Goal: Answer question/provide support: Share knowledge or assist other users

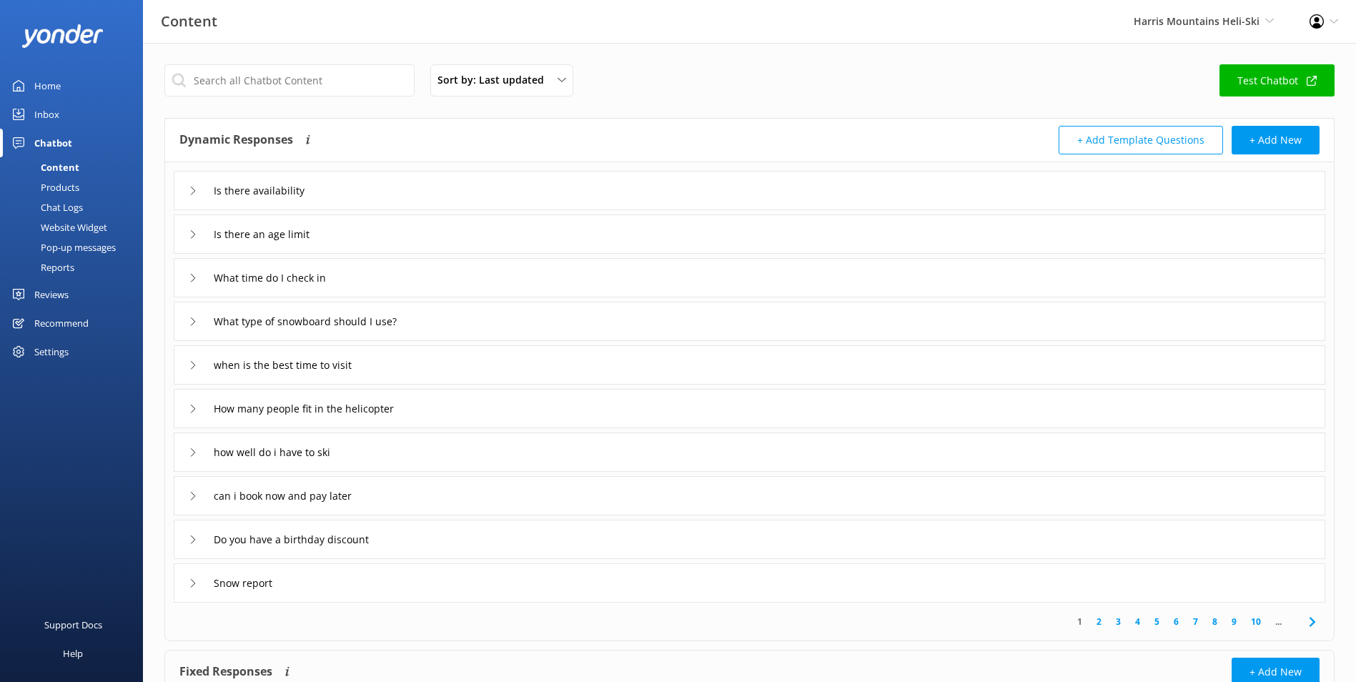
click at [1151, 39] on div "Harris Mountains Heli-Ski Milford Sound Scenic Flights Glacier Helicopters The …" at bounding box center [1204, 21] width 176 height 43
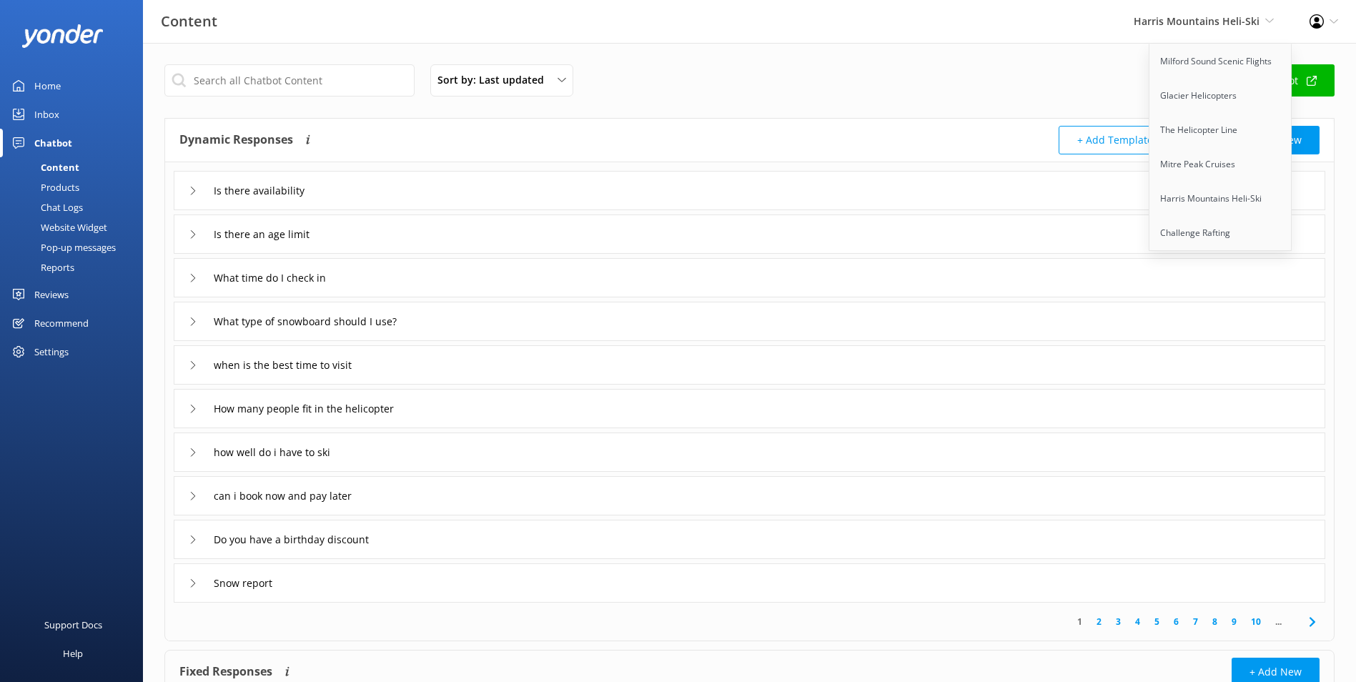
click at [1162, 28] on span "Harris Mountains Heli-Ski Milford Sound Scenic Flights Glacier Helicopters The …" at bounding box center [1203, 22] width 140 height 16
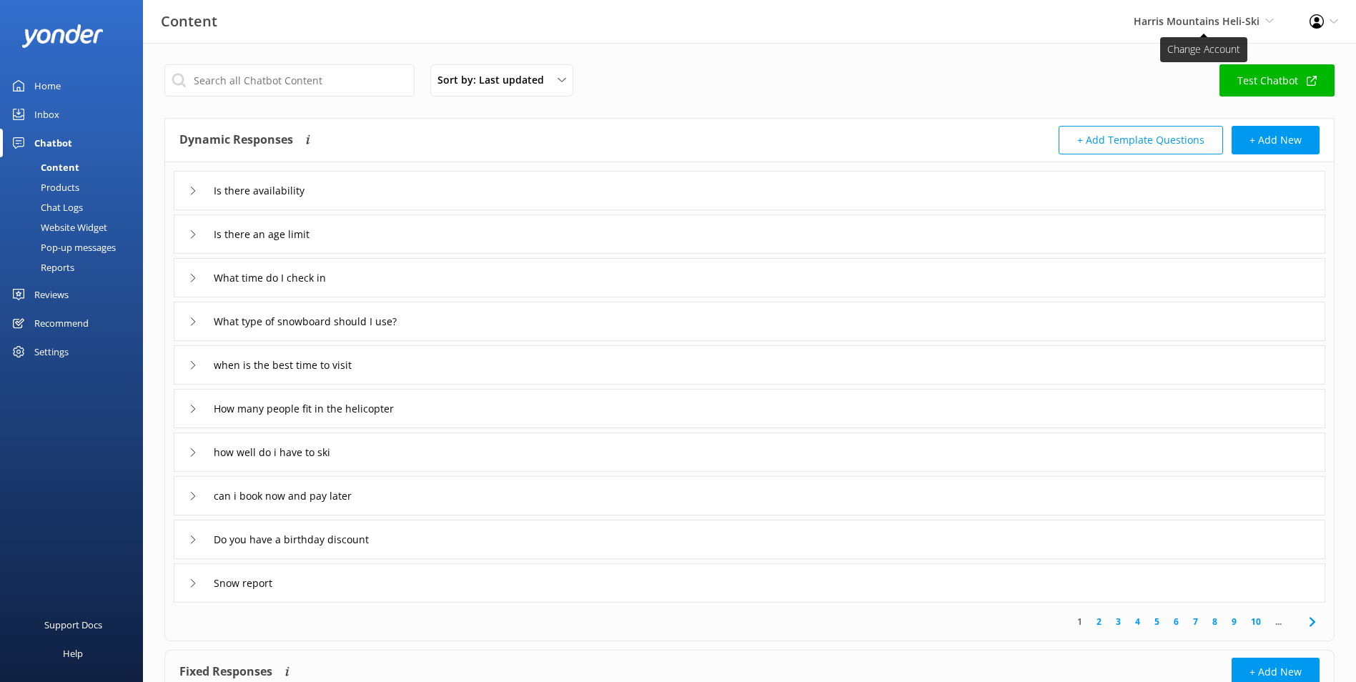
click at [1165, 22] on span "Harris Mountains Heli-Ski" at bounding box center [1196, 21] width 126 height 14
click at [30, 79] on link "Home" at bounding box center [71, 85] width 143 height 29
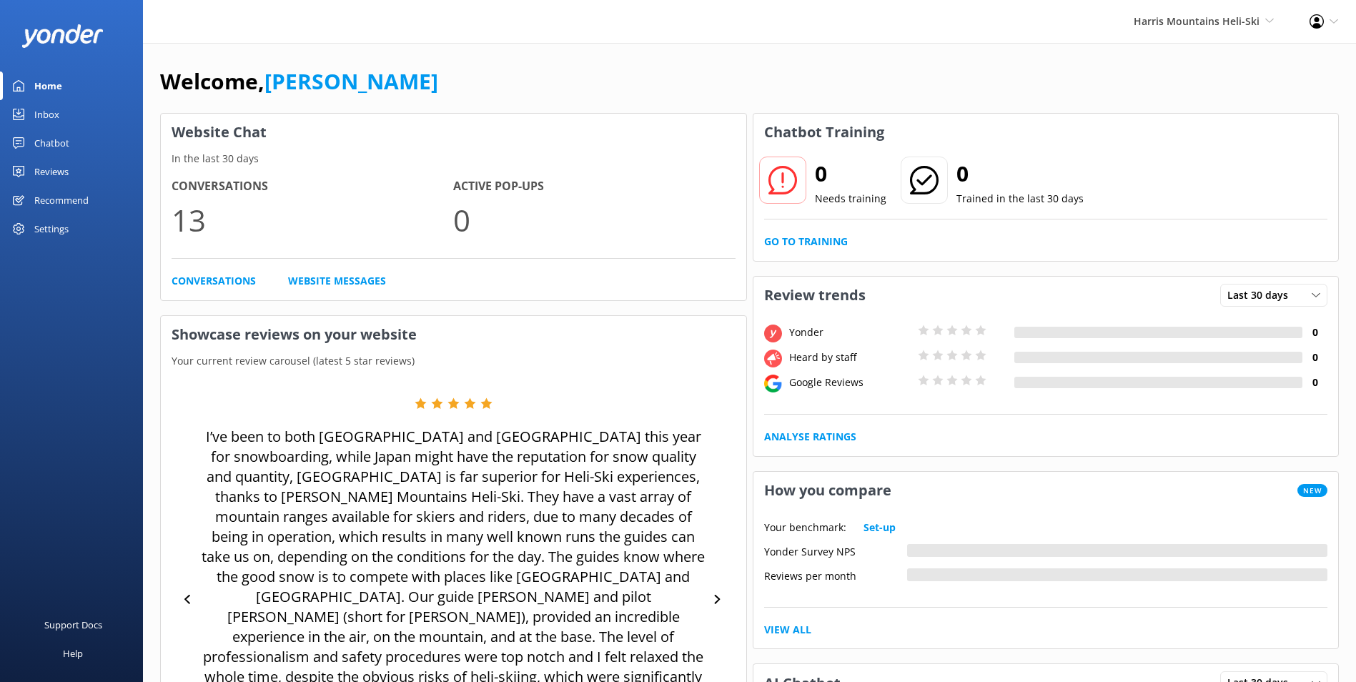
click at [59, 110] on link "Inbox" at bounding box center [71, 114] width 143 height 29
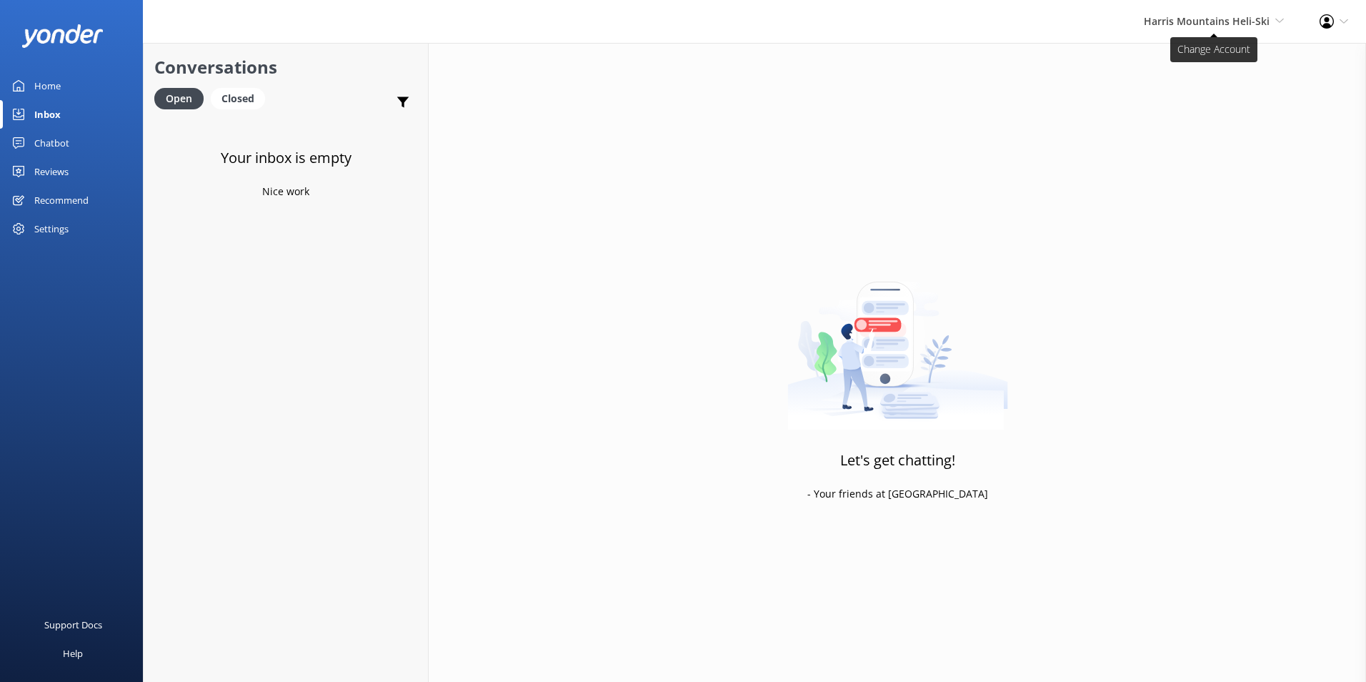
click at [1199, 19] on span "Harris Mountains Heli-Ski" at bounding box center [1207, 21] width 126 height 14
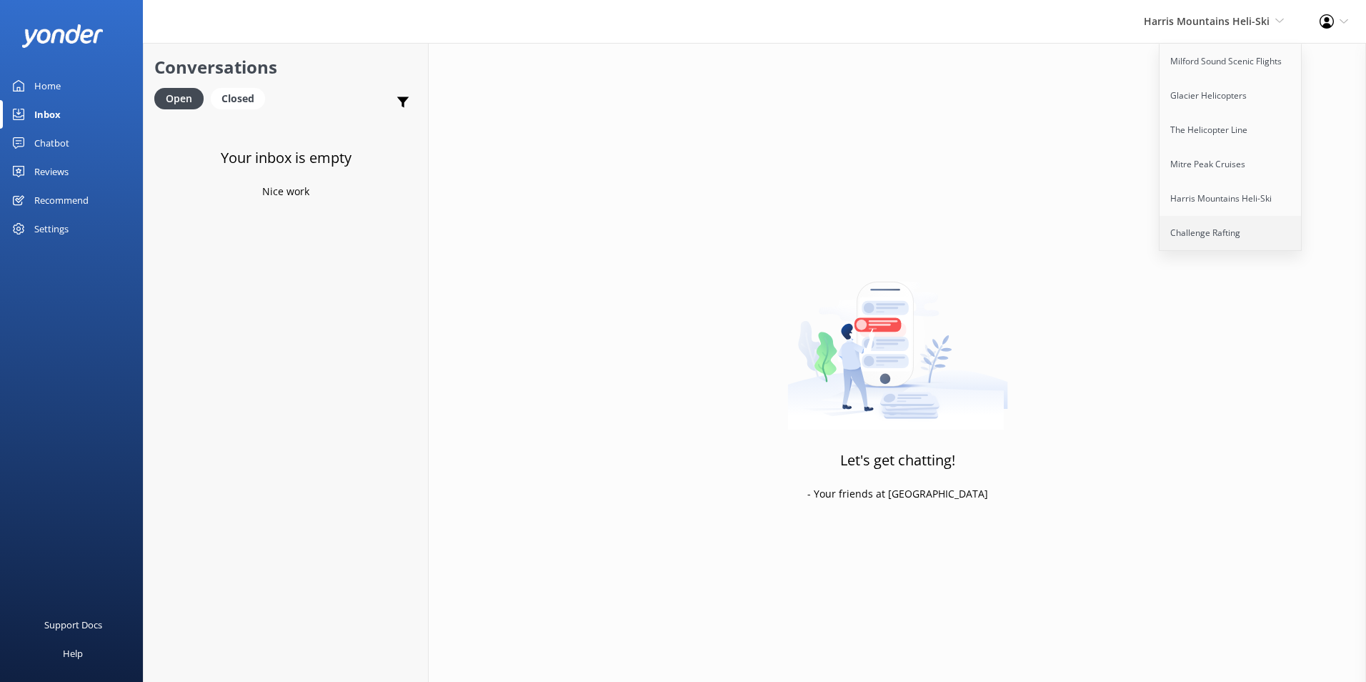
click at [1211, 232] on link "Challenge Rafting" at bounding box center [1231, 233] width 143 height 34
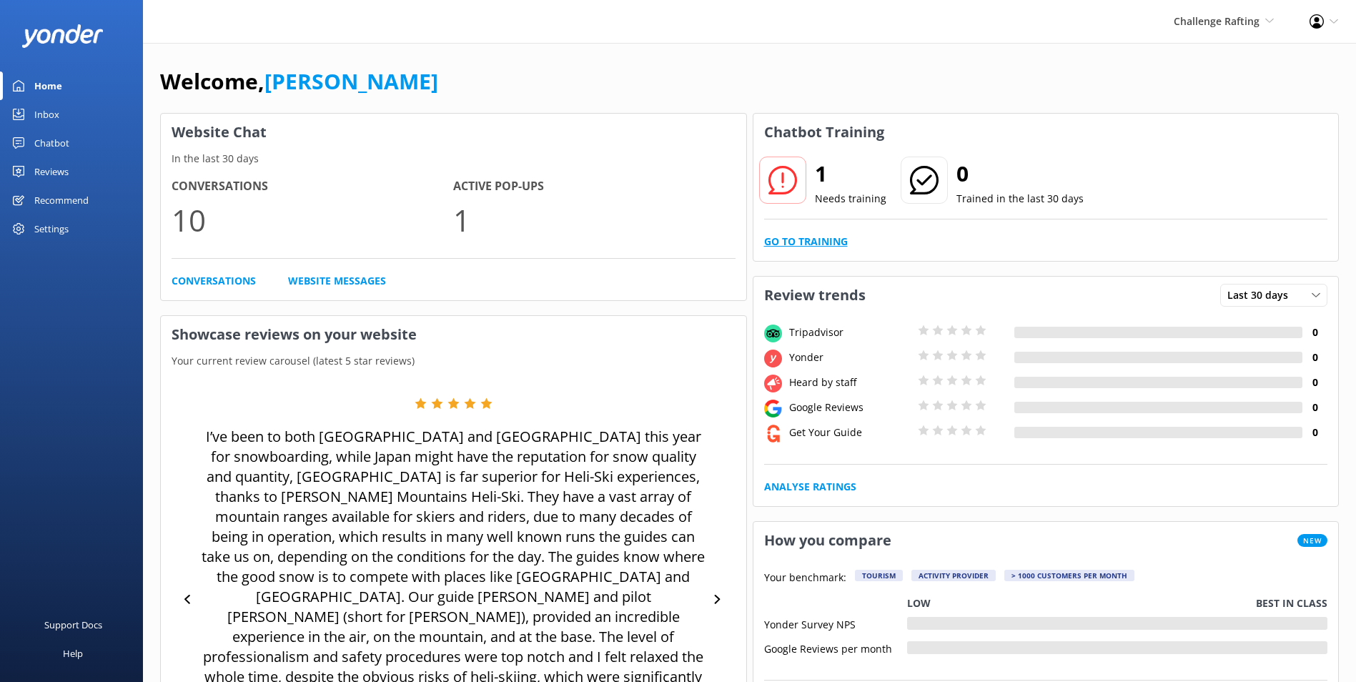
click at [823, 237] on link "Go to Training" at bounding box center [806, 242] width 84 height 16
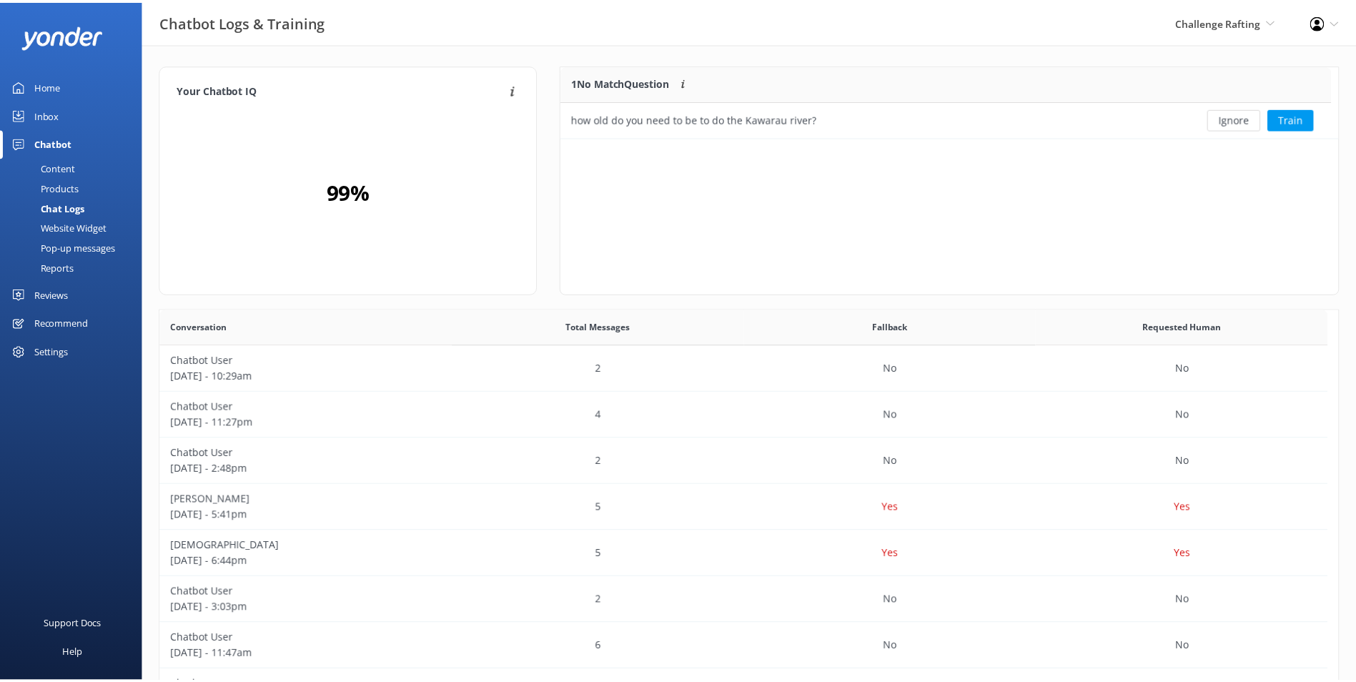
scroll to position [61, 765]
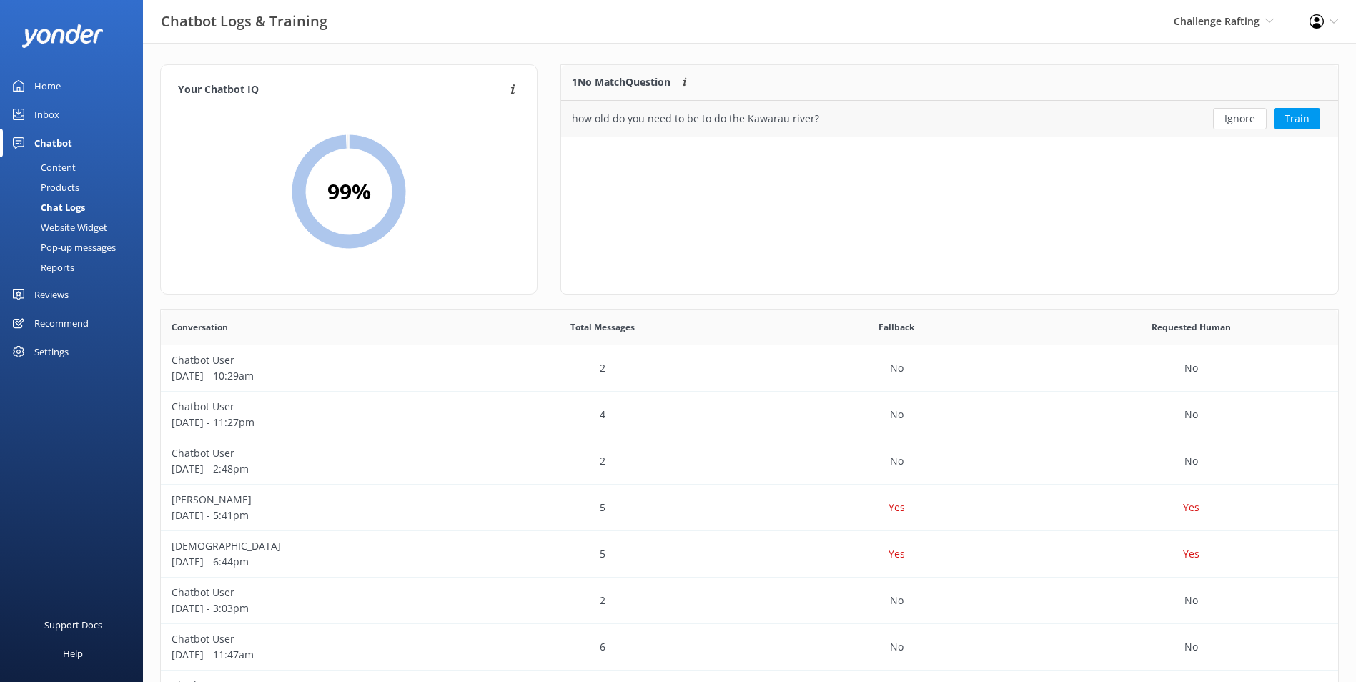
click at [1233, 117] on button "Ignore" at bounding box center [1240, 118] width 54 height 21
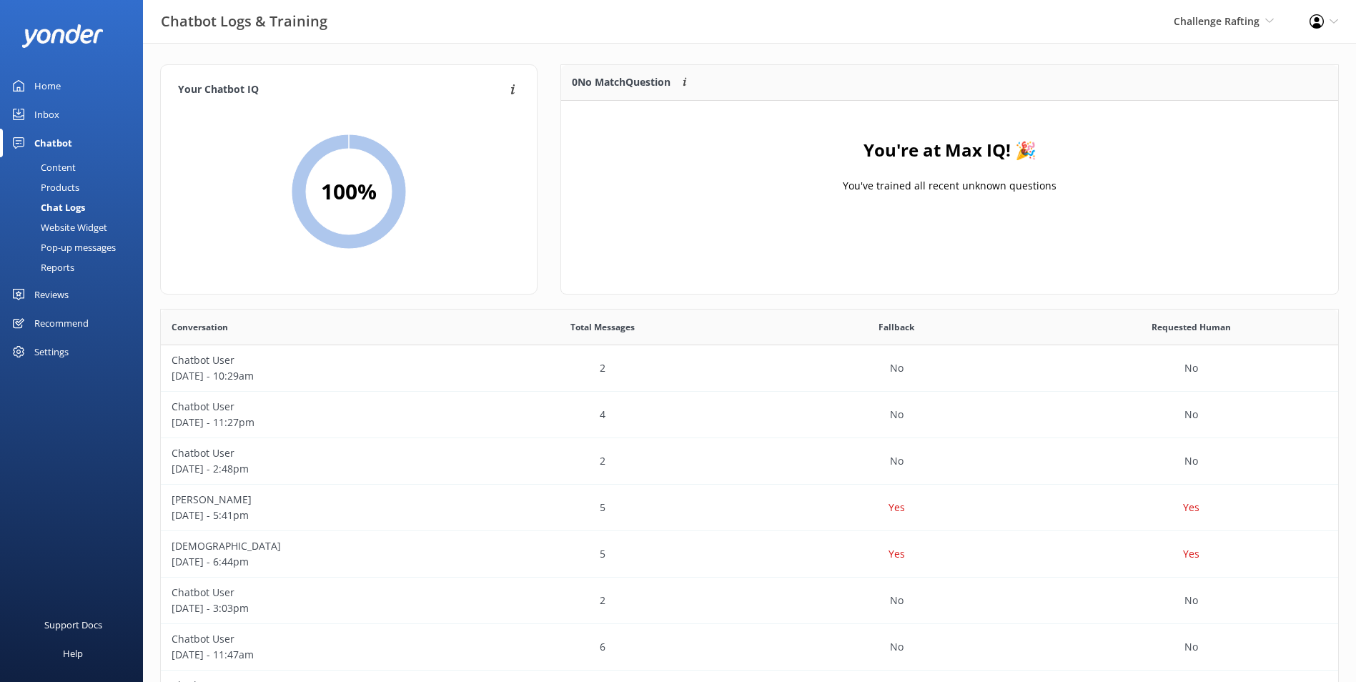
click at [46, 104] on div "Inbox" at bounding box center [46, 114] width 25 height 29
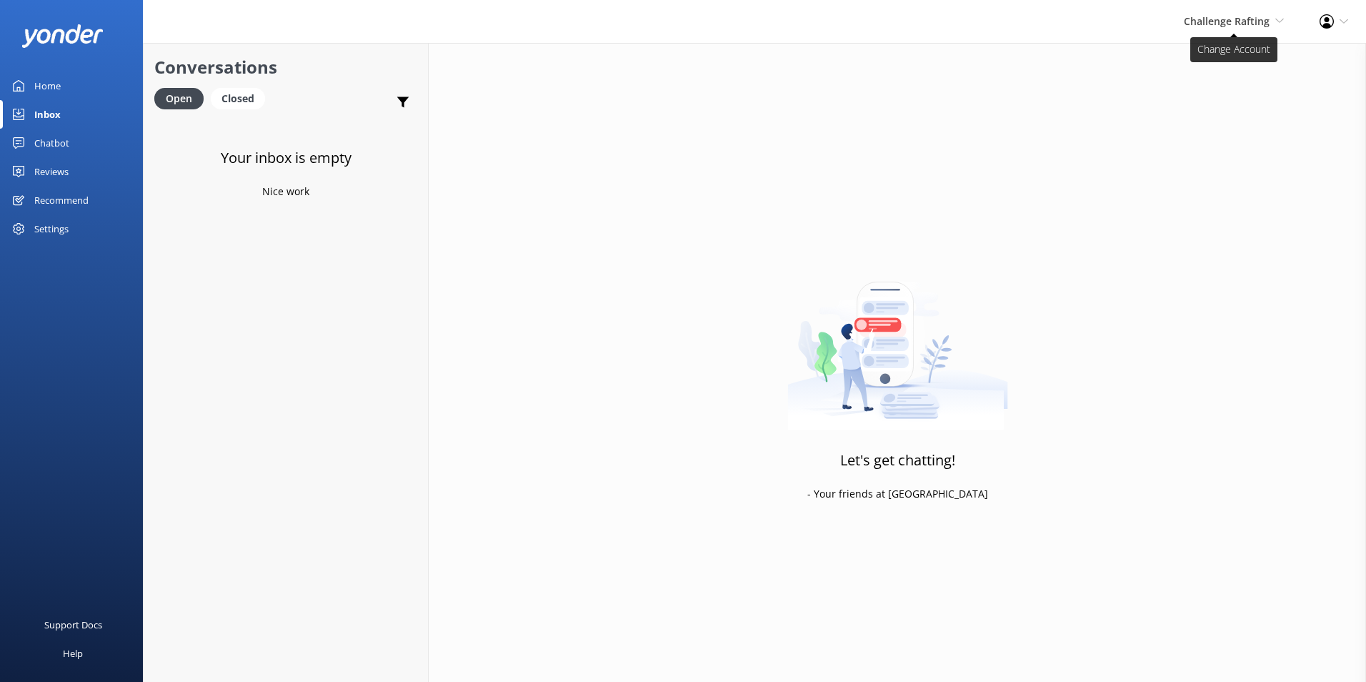
click at [1225, 17] on span "Challenge Rafting" at bounding box center [1227, 21] width 86 height 14
click at [1209, 172] on link "Mitre Peak Cruises" at bounding box center [1231, 164] width 143 height 34
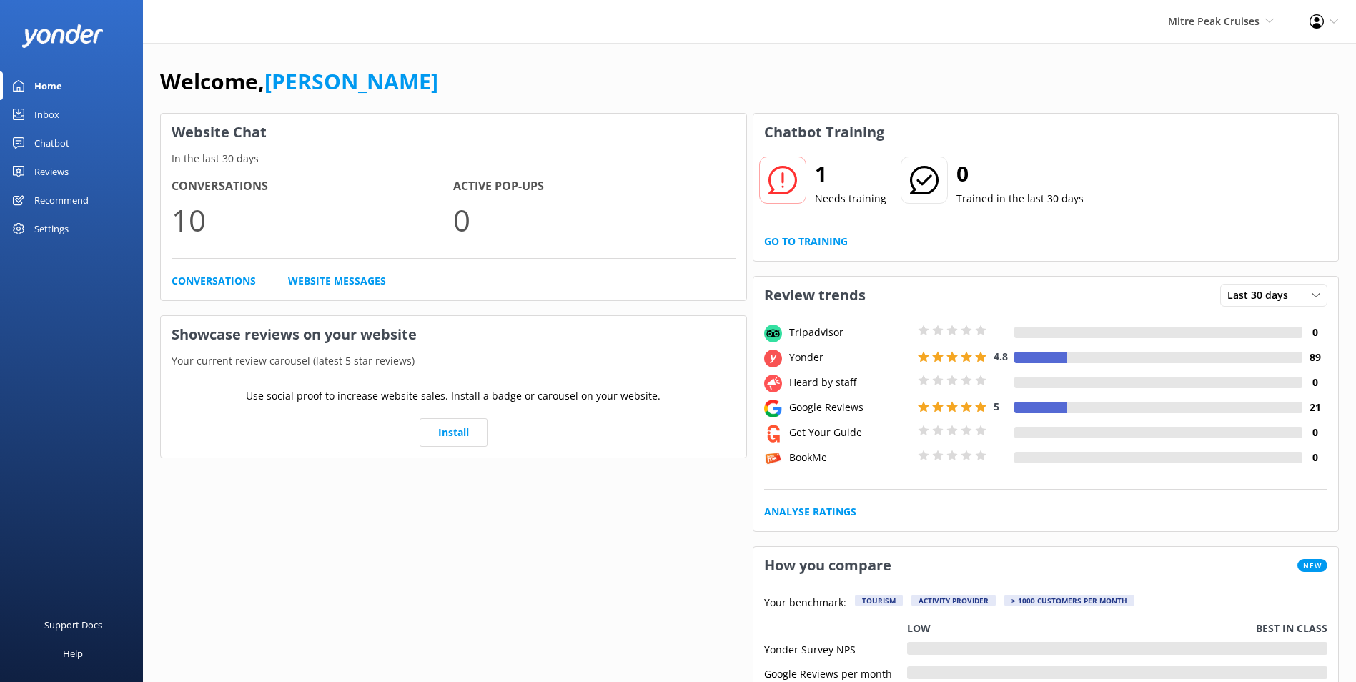
click at [64, 143] on div "Chatbot" at bounding box center [51, 143] width 35 height 29
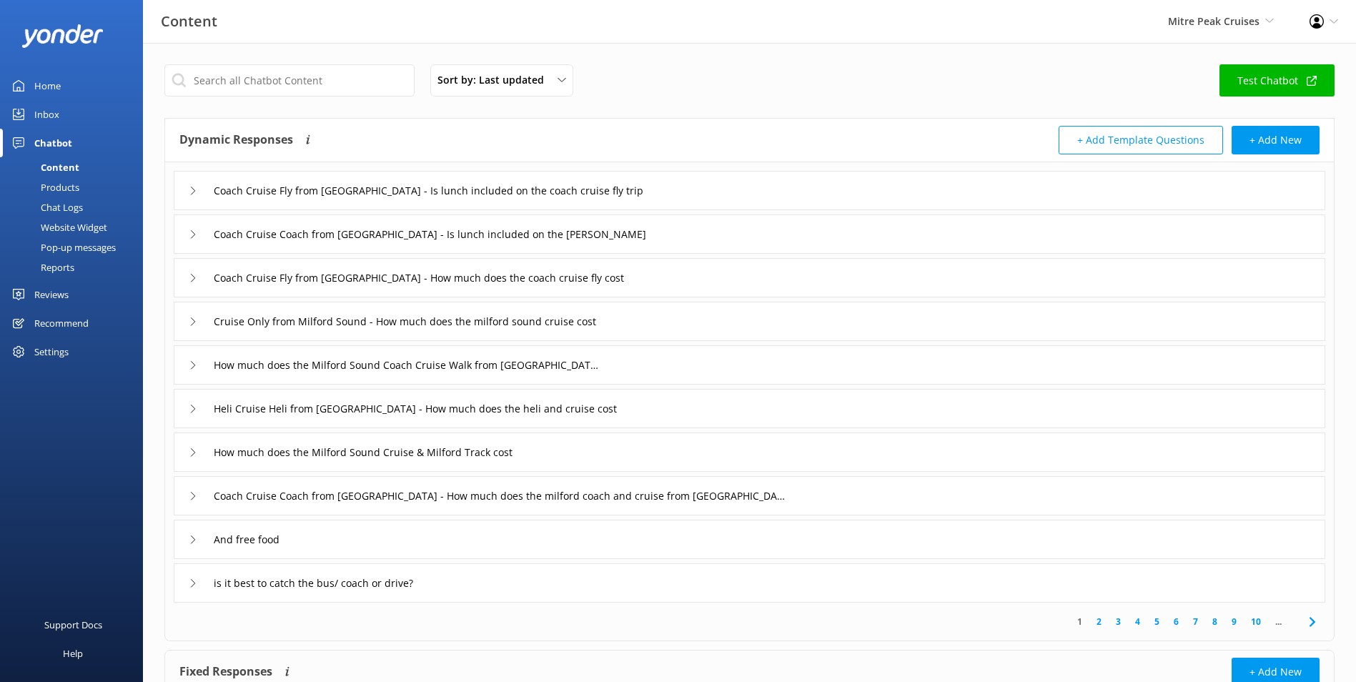
click at [70, 116] on link "Inbox" at bounding box center [71, 114] width 143 height 29
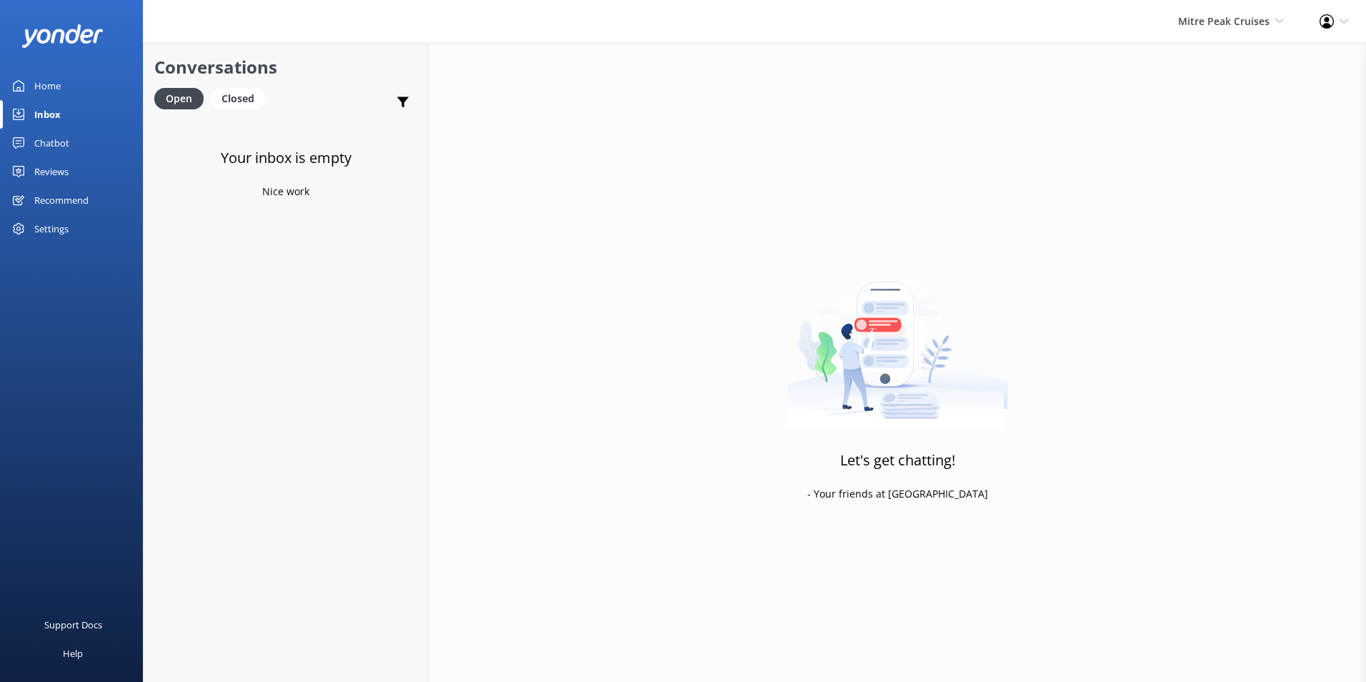
drag, startPoint x: 60, startPoint y: 68, endPoint x: 61, endPoint y: 81, distance: 12.9
click at [60, 69] on div at bounding box center [71, 35] width 143 height 71
click at [61, 83] on link "Home" at bounding box center [71, 85] width 143 height 29
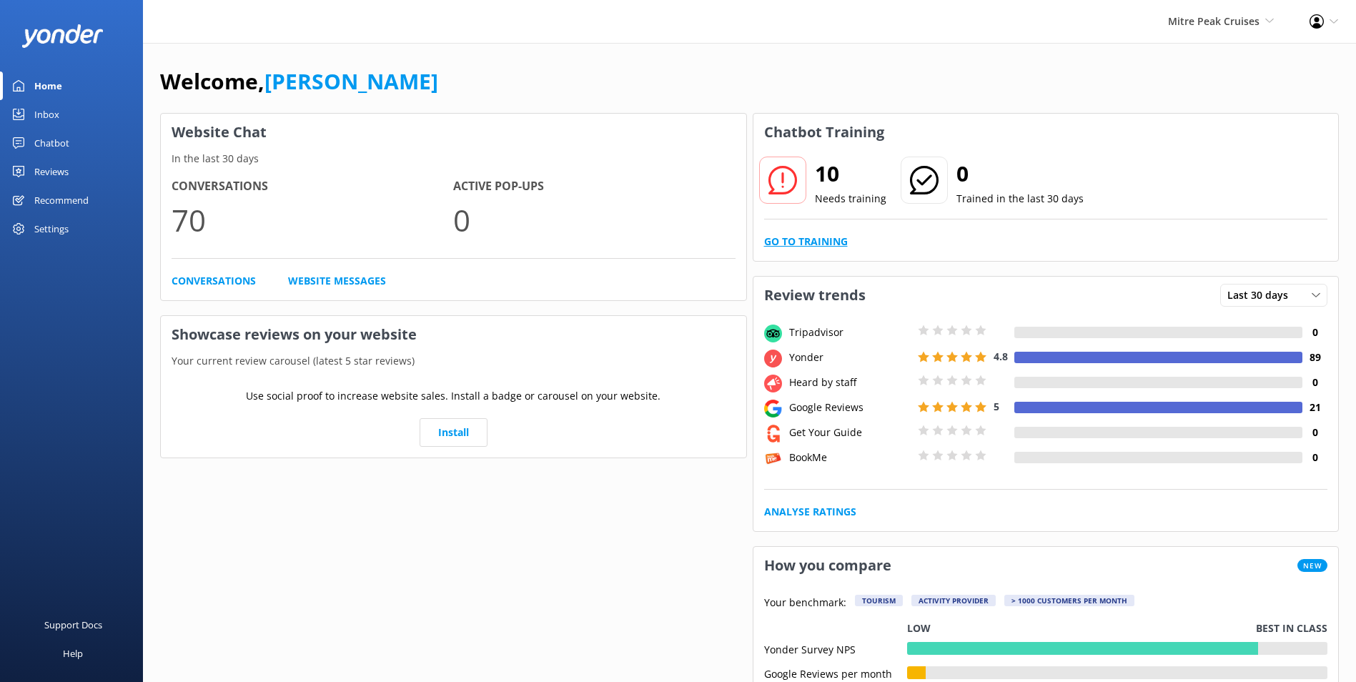
click at [814, 239] on link "Go to Training" at bounding box center [806, 242] width 84 height 16
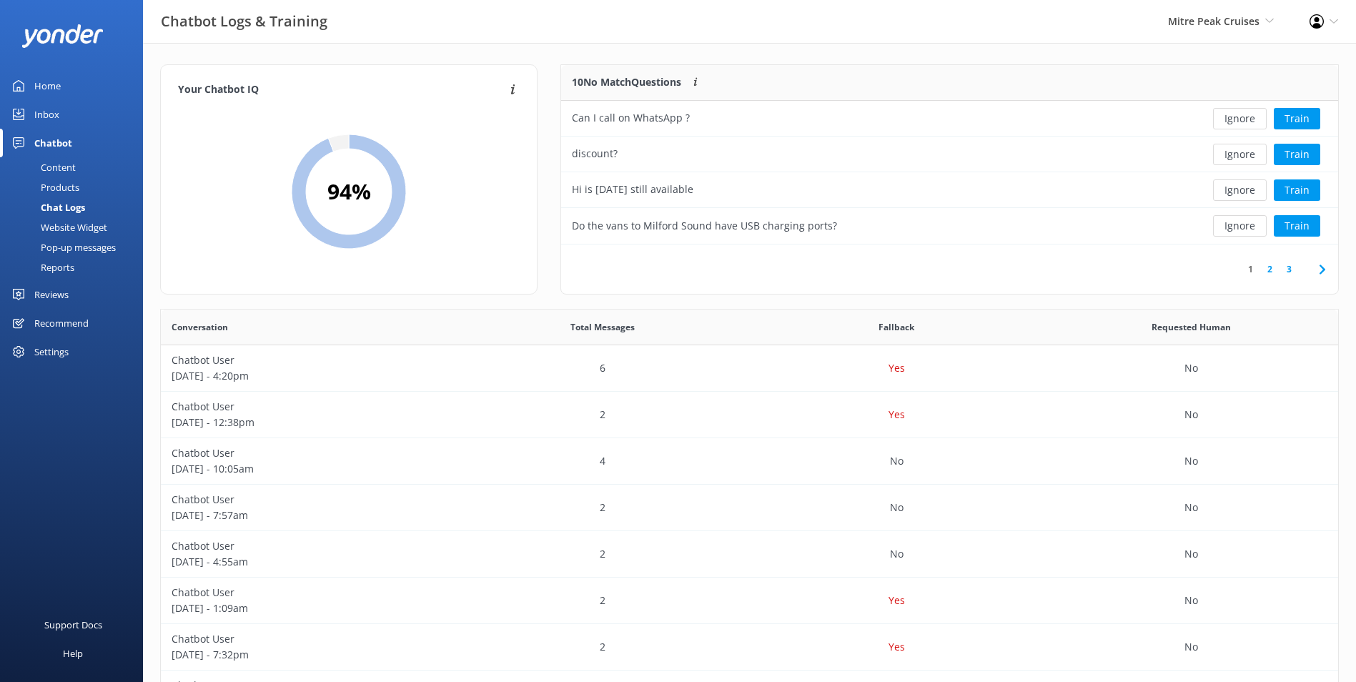
scroll to position [169, 765]
click at [1229, 121] on button "Ignore" at bounding box center [1240, 118] width 54 height 21
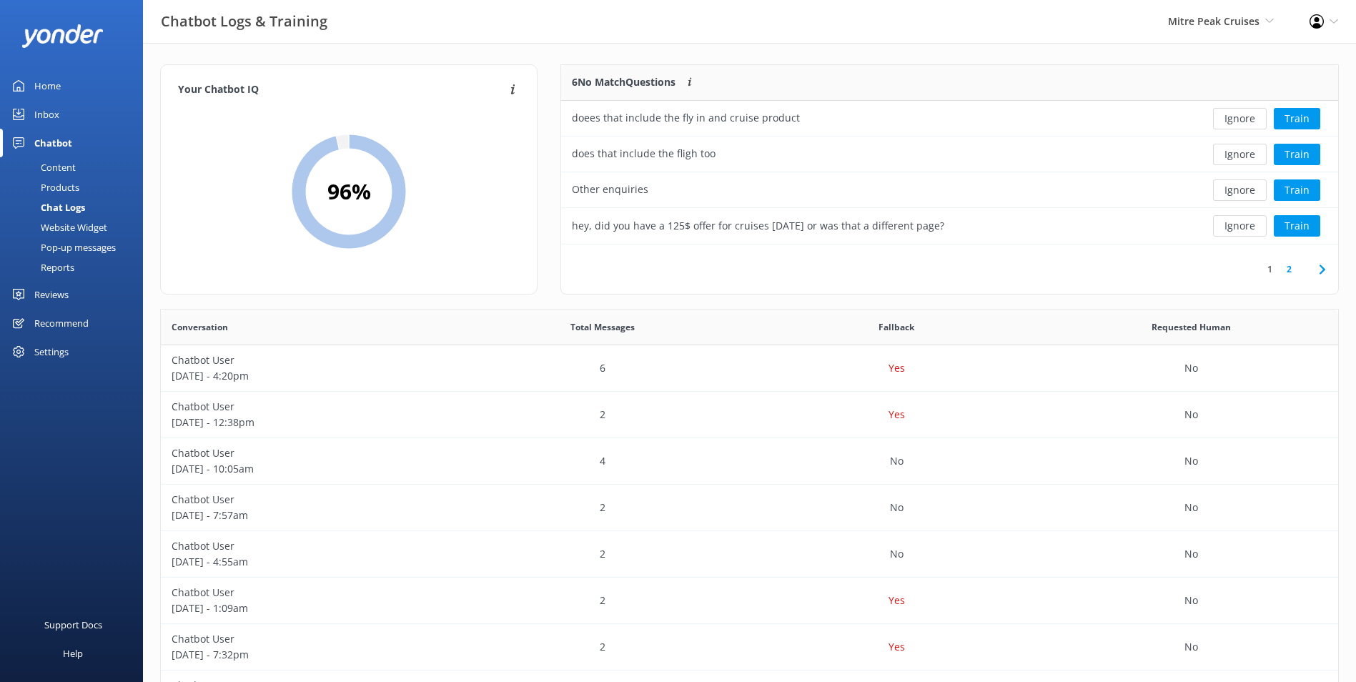
click at [1229, 121] on button "Ignore" at bounding box center [1240, 118] width 54 height 21
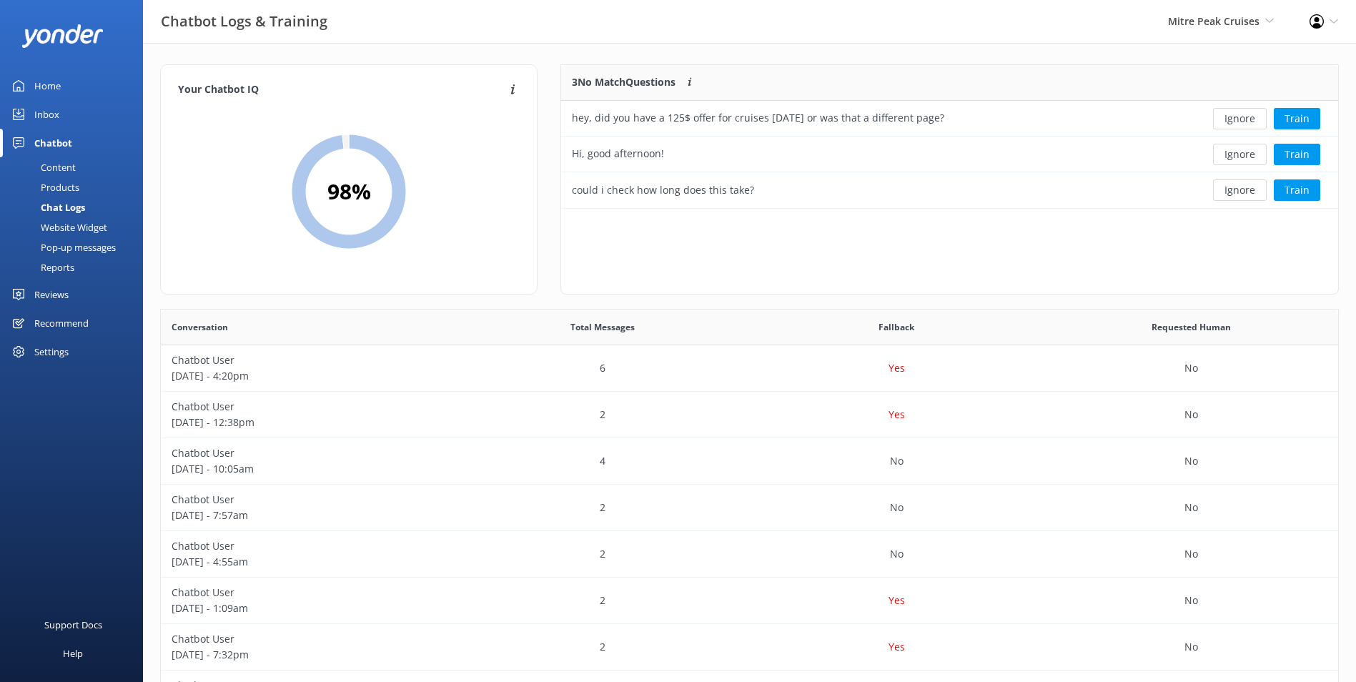
scroll to position [133, 765]
click at [1229, 121] on button "Ignore" at bounding box center [1240, 118] width 54 height 21
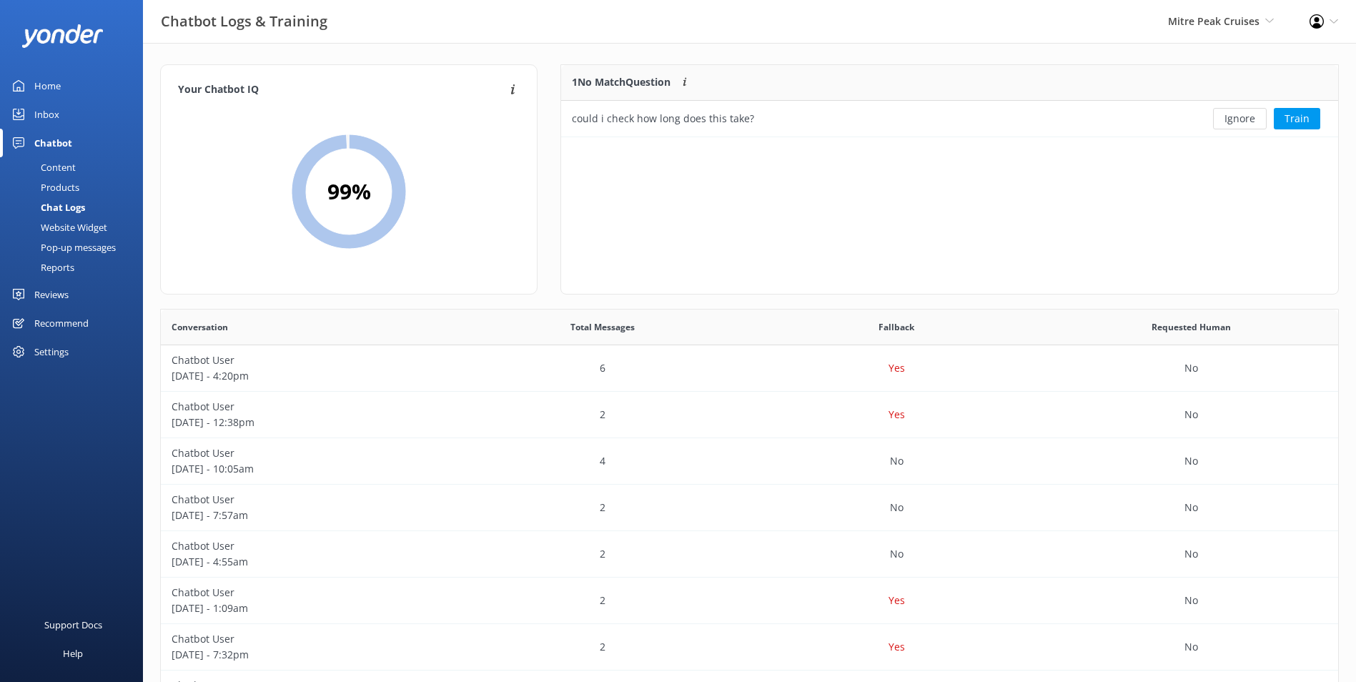
scroll to position [61, 765]
click at [1229, 121] on button "Ignore" at bounding box center [1240, 118] width 54 height 21
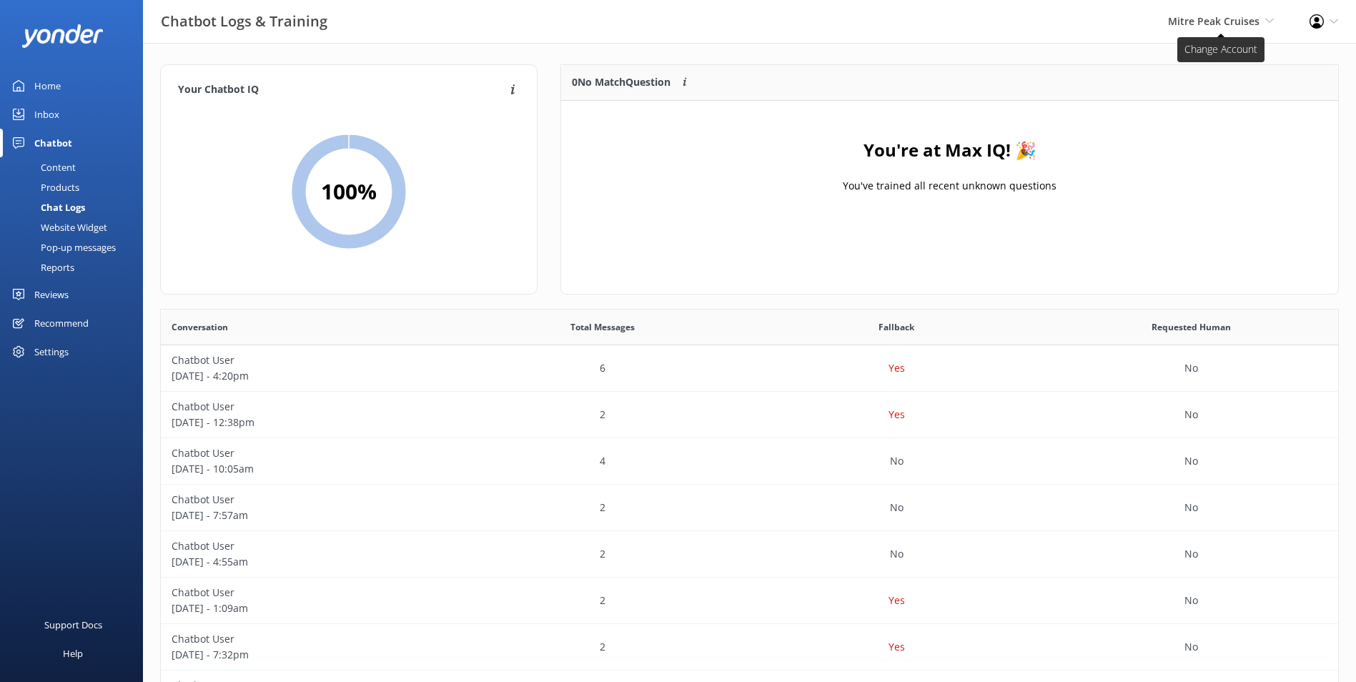
click at [1266, 14] on span "Mitre Peak Cruises Milford Sound Scenic Flights Glacier Helicopters The Helicop…" at bounding box center [1221, 22] width 106 height 16
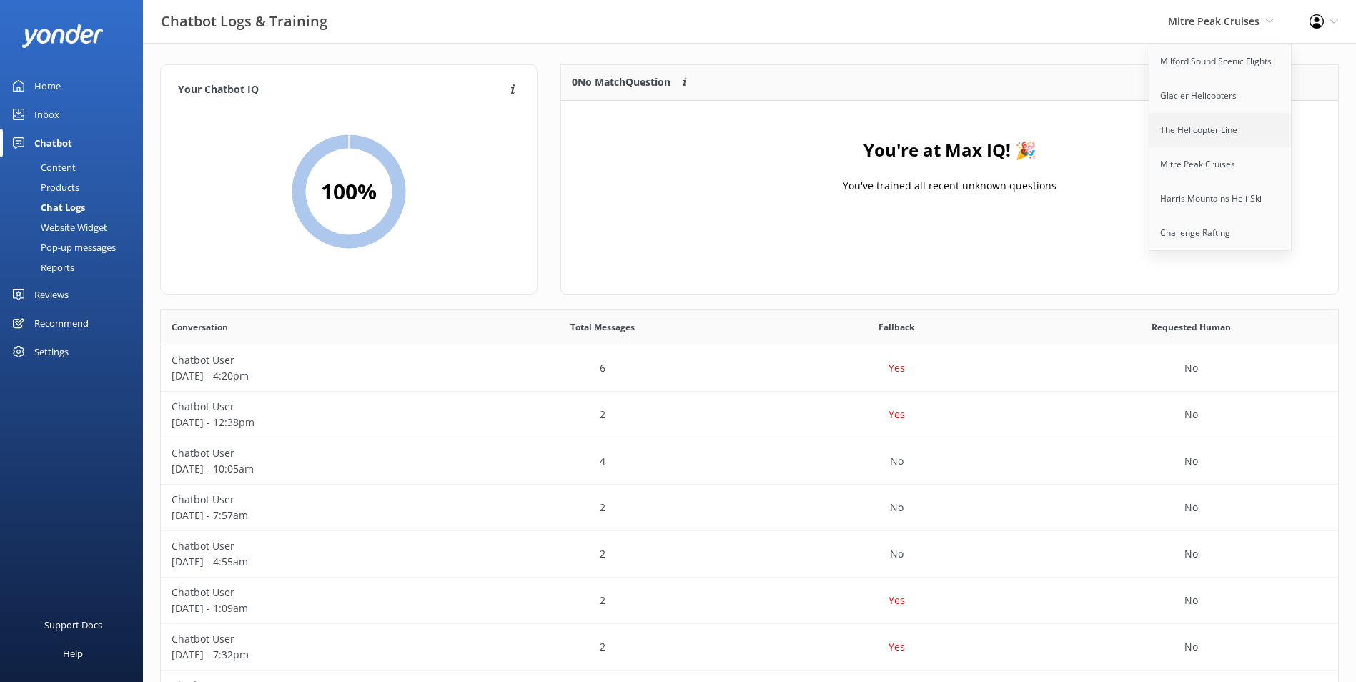
click at [1217, 137] on link "The Helicopter Line" at bounding box center [1220, 130] width 143 height 34
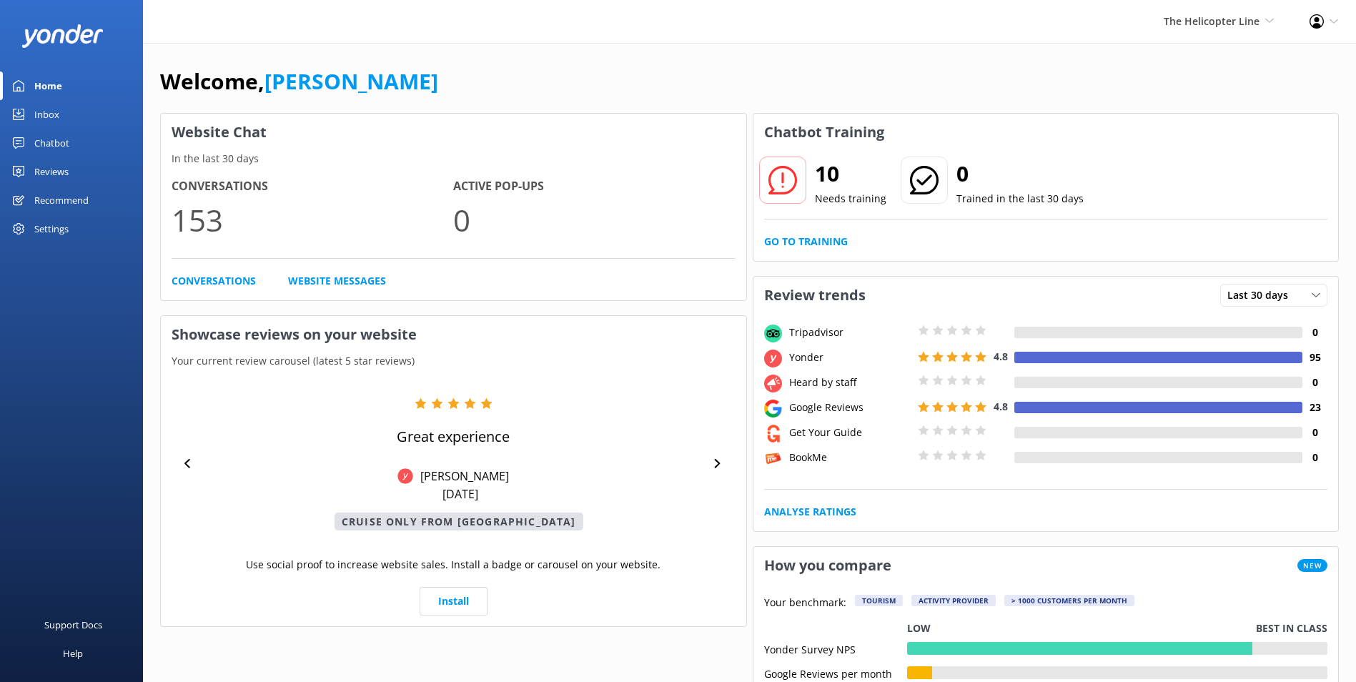
click at [821, 252] on div "10 Needs training 0 Trained in the last 30 days Go to Training" at bounding box center [1045, 206] width 585 height 110
click at [822, 248] on link "Go to Training" at bounding box center [806, 242] width 84 height 16
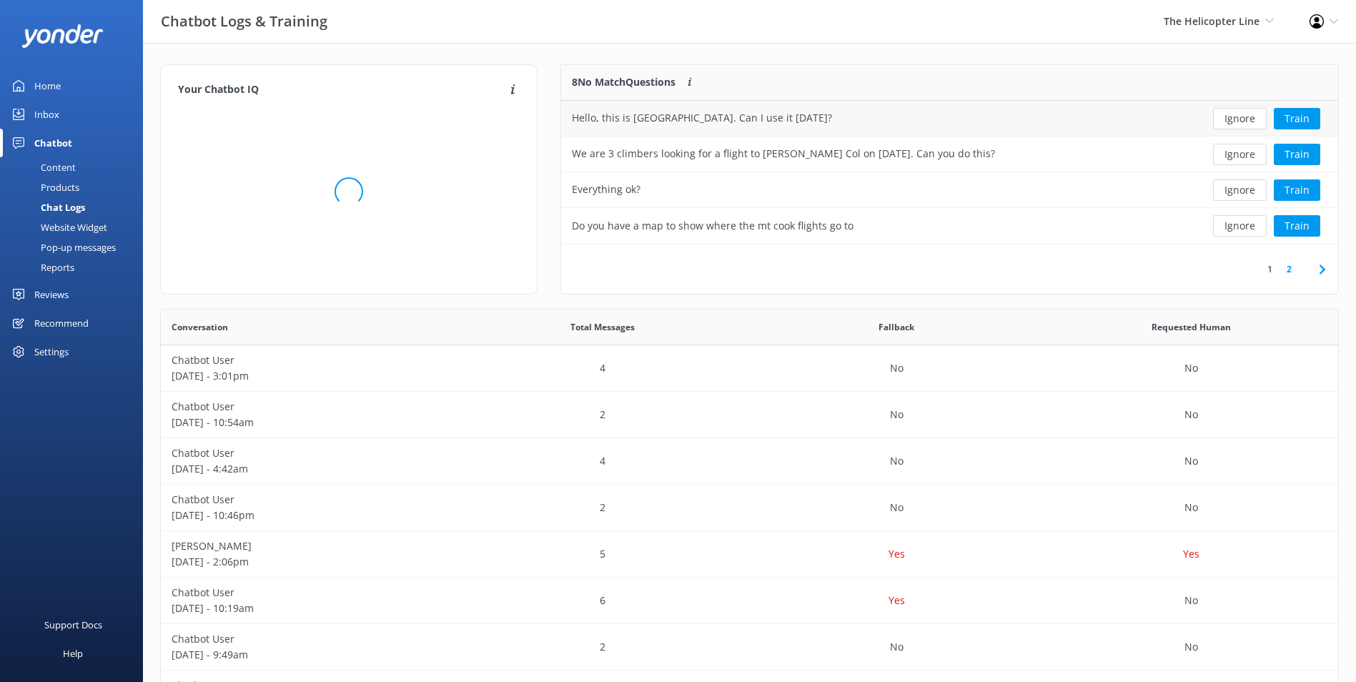
scroll to position [169, 765]
click at [1244, 114] on button "Ignore" at bounding box center [1240, 118] width 54 height 21
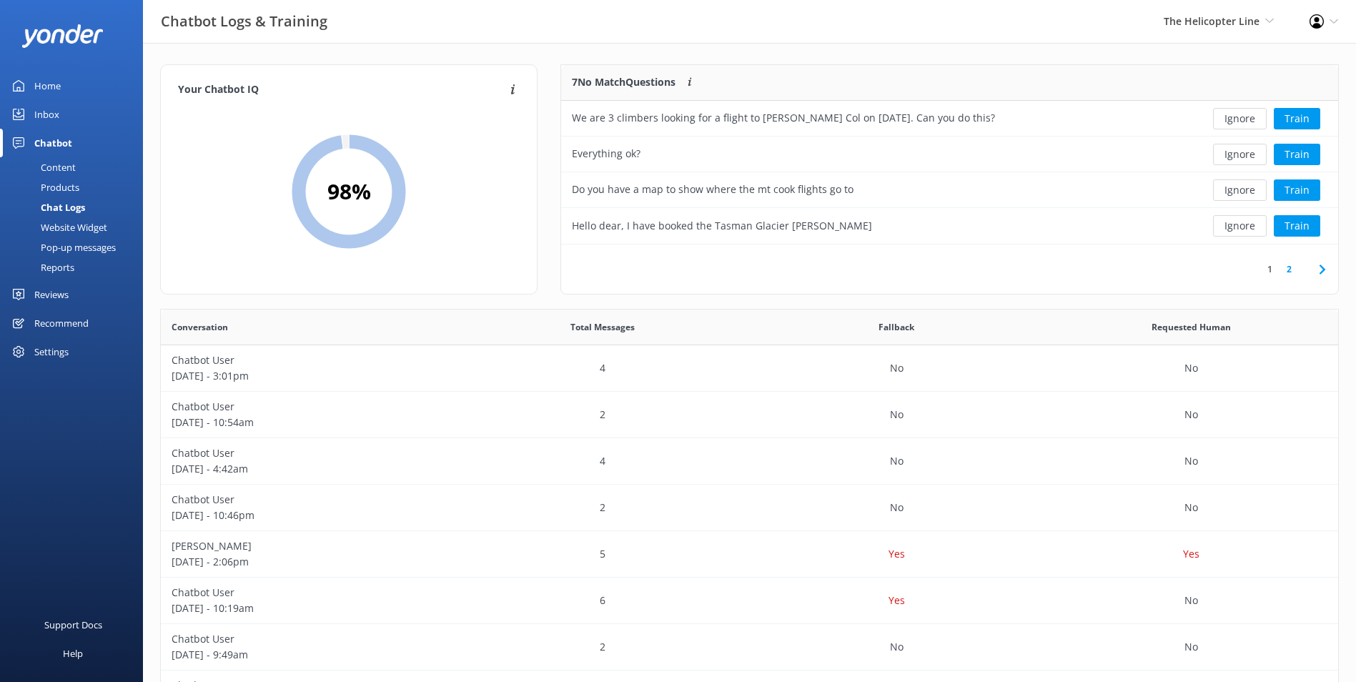
click at [1244, 114] on button "Ignore" at bounding box center [1240, 118] width 54 height 21
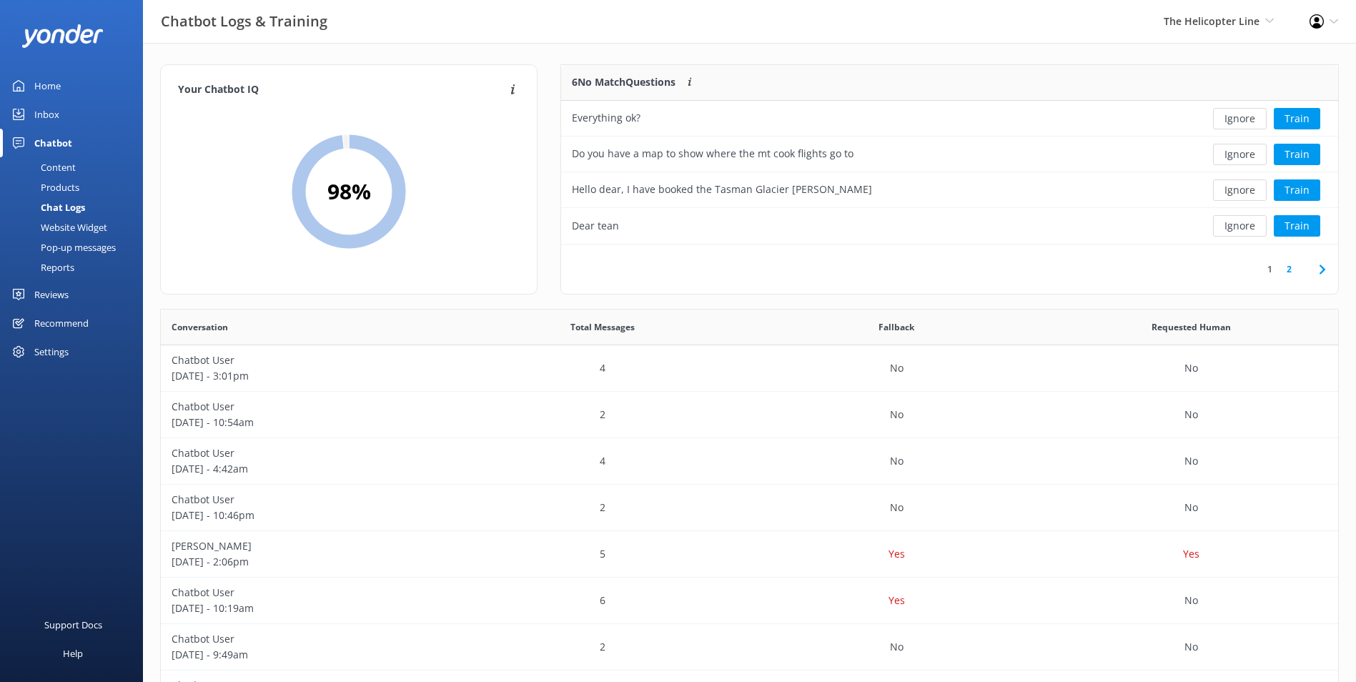
click at [1244, 114] on button "Ignore" at bounding box center [1240, 118] width 54 height 21
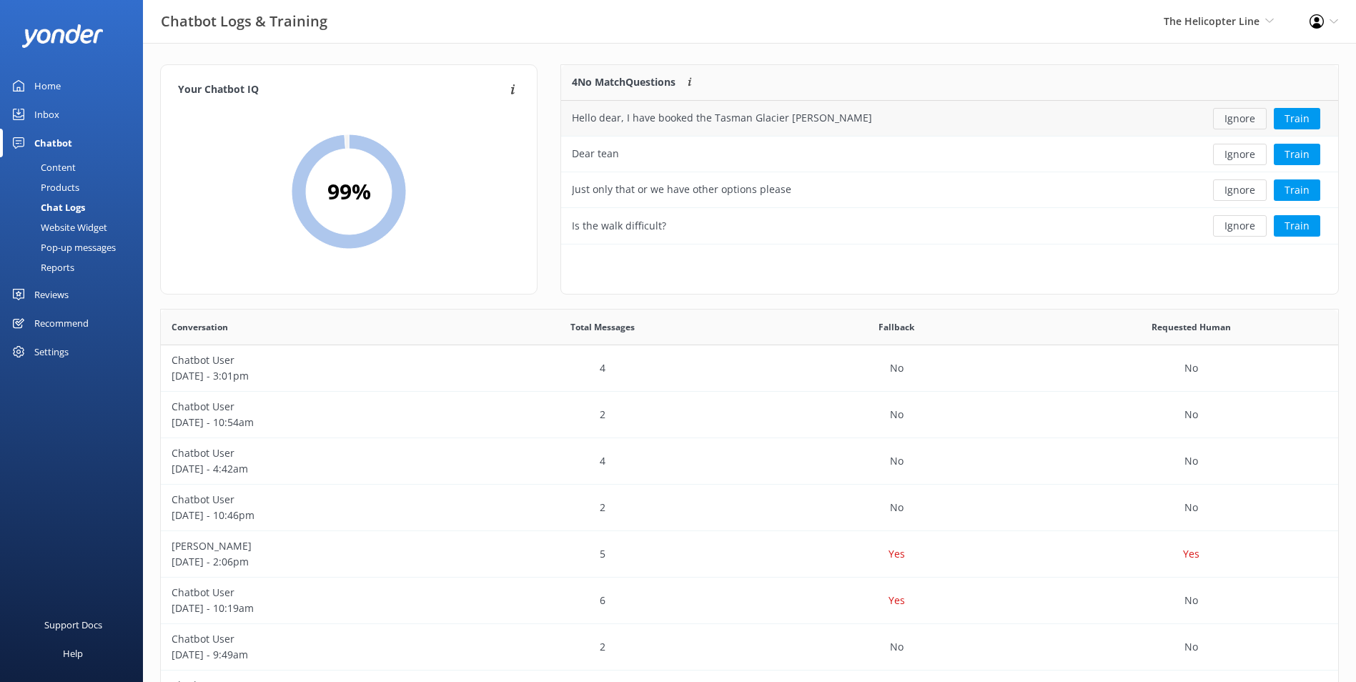
click at [1243, 120] on button "Ignore" at bounding box center [1240, 118] width 54 height 21
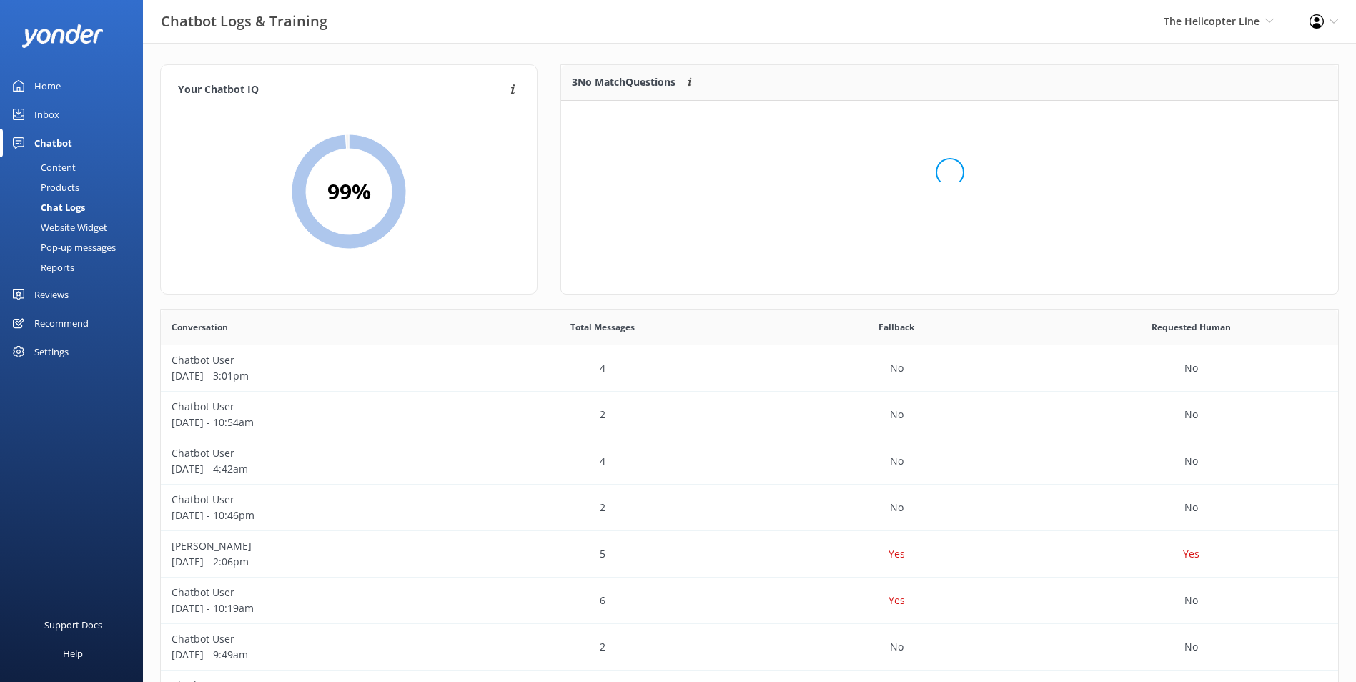
scroll to position [133, 765]
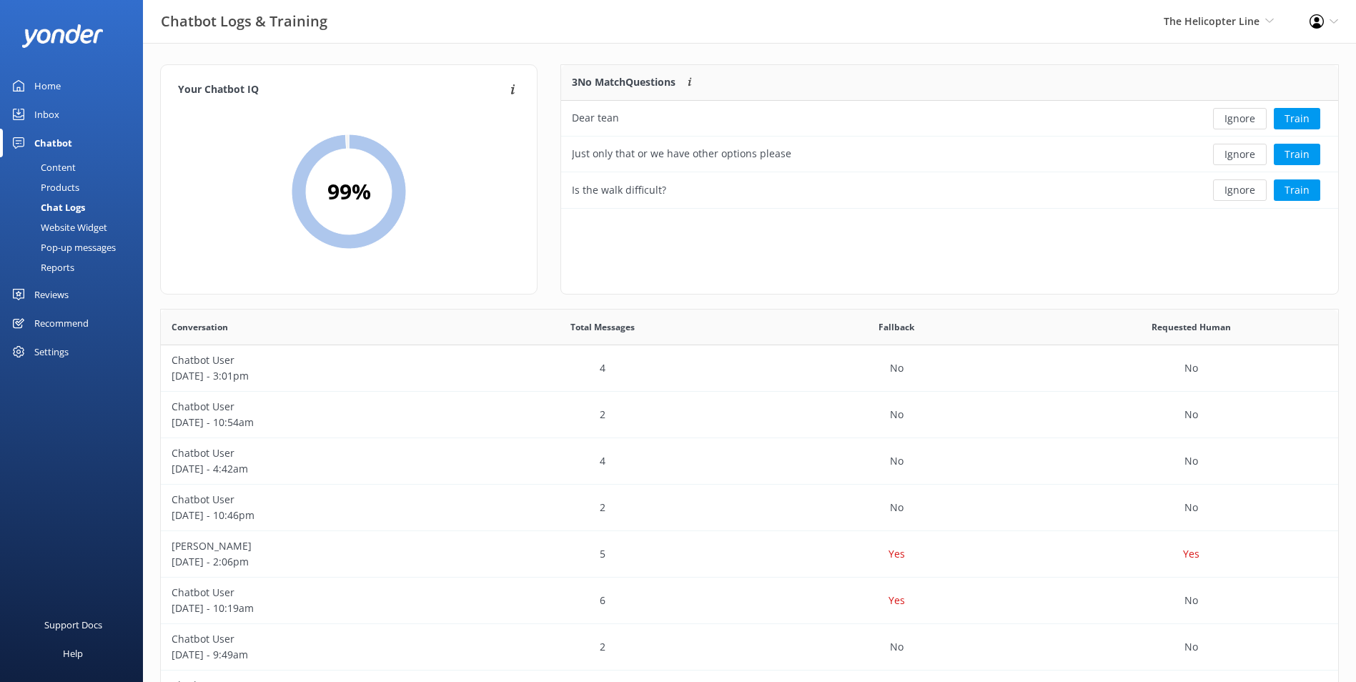
click at [1243, 120] on button "Ignore" at bounding box center [1240, 118] width 54 height 21
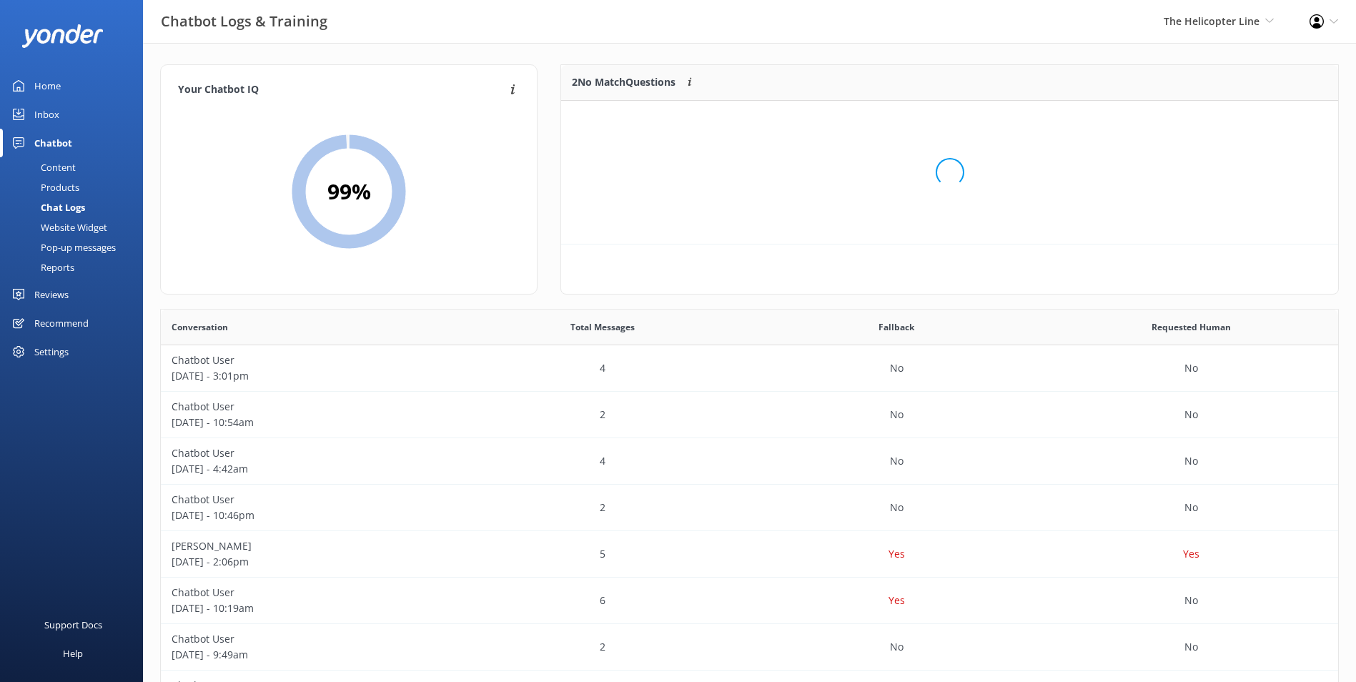
scroll to position [11, 11]
click at [1243, 120] on div "Loading.." at bounding box center [949, 172] width 748 height 682
click at [1243, 120] on button "Ignore" at bounding box center [1240, 118] width 54 height 21
click at [51, 109] on div "Inbox" at bounding box center [46, 114] width 25 height 29
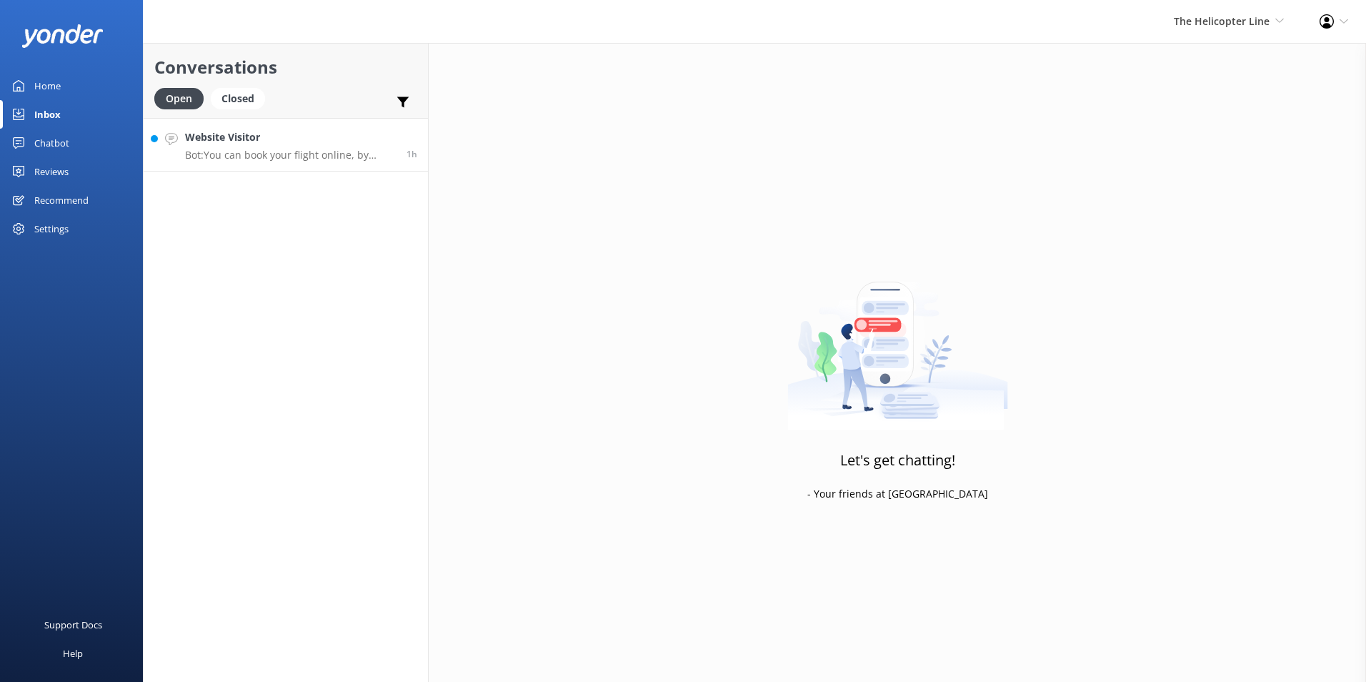
click at [344, 140] on h4 "Website Visitor" at bounding box center [290, 137] width 211 height 16
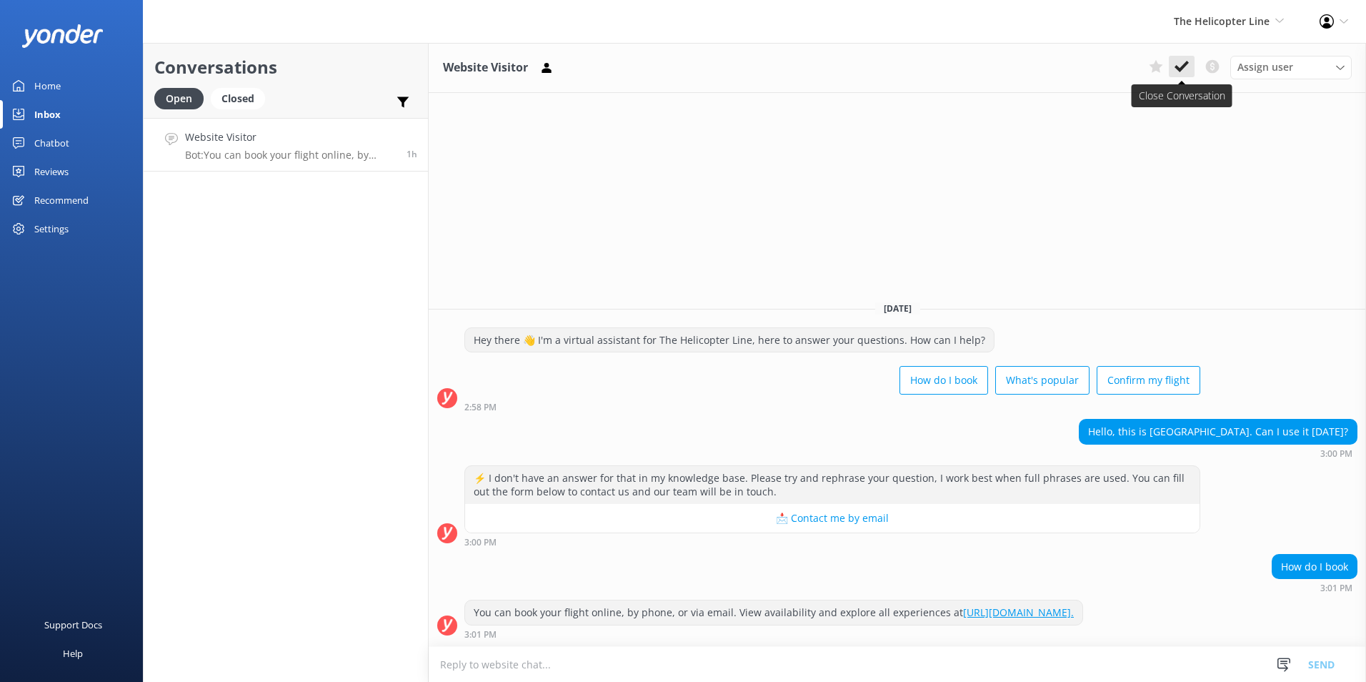
click at [1179, 64] on icon at bounding box center [1182, 66] width 14 height 14
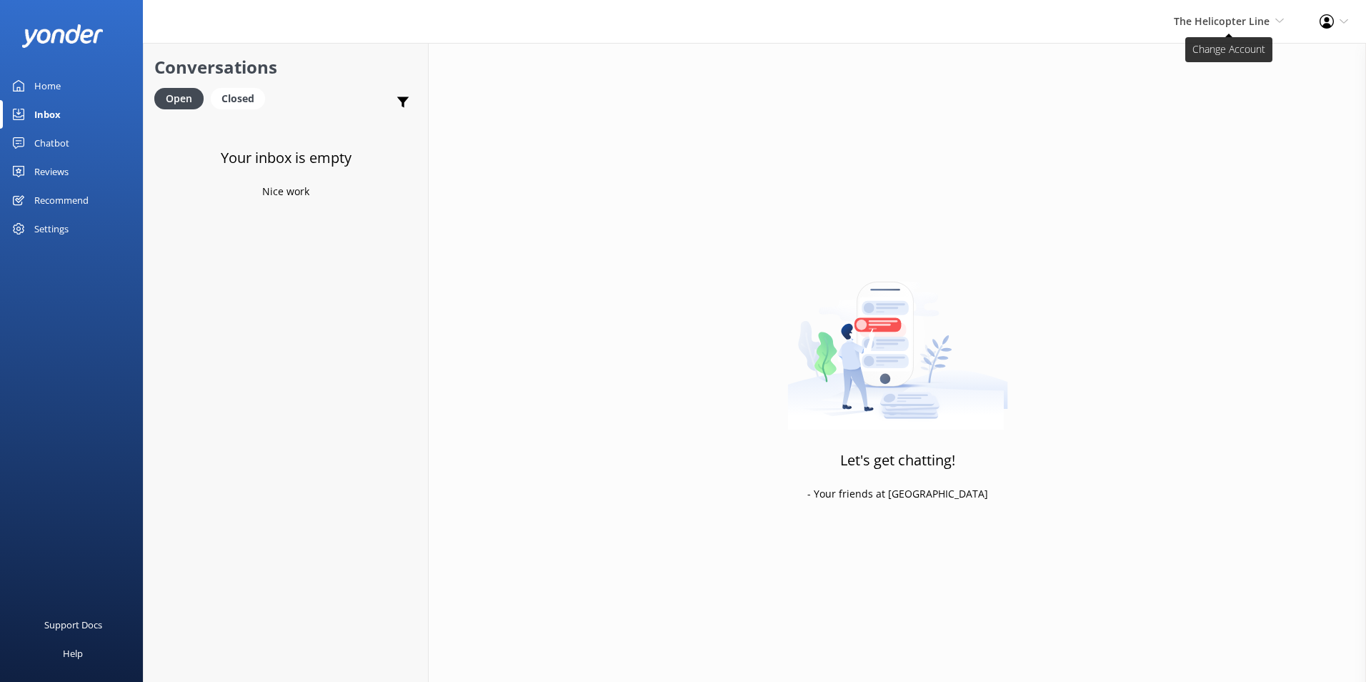
click at [1213, 20] on span "The Helicopter Line" at bounding box center [1222, 21] width 96 height 14
click at [1229, 85] on link "Glacier Helicopters" at bounding box center [1231, 96] width 143 height 34
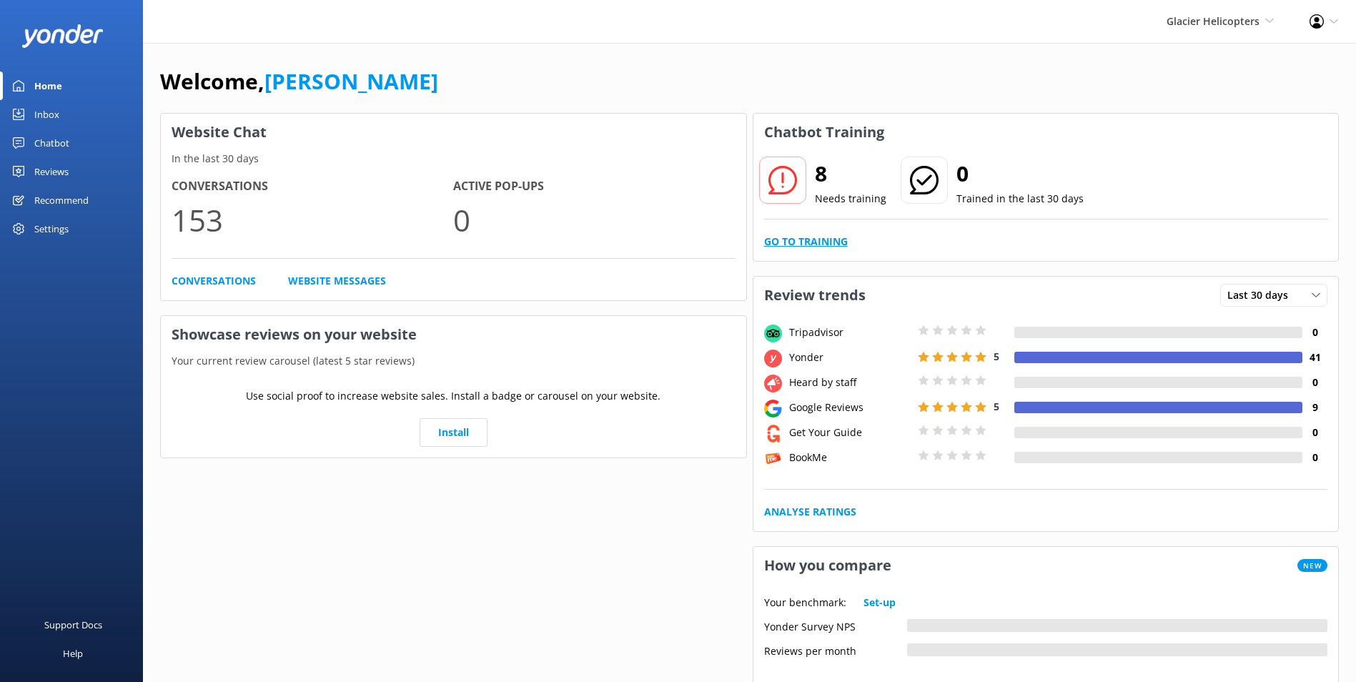
click at [829, 241] on link "Go to Training" at bounding box center [806, 242] width 84 height 16
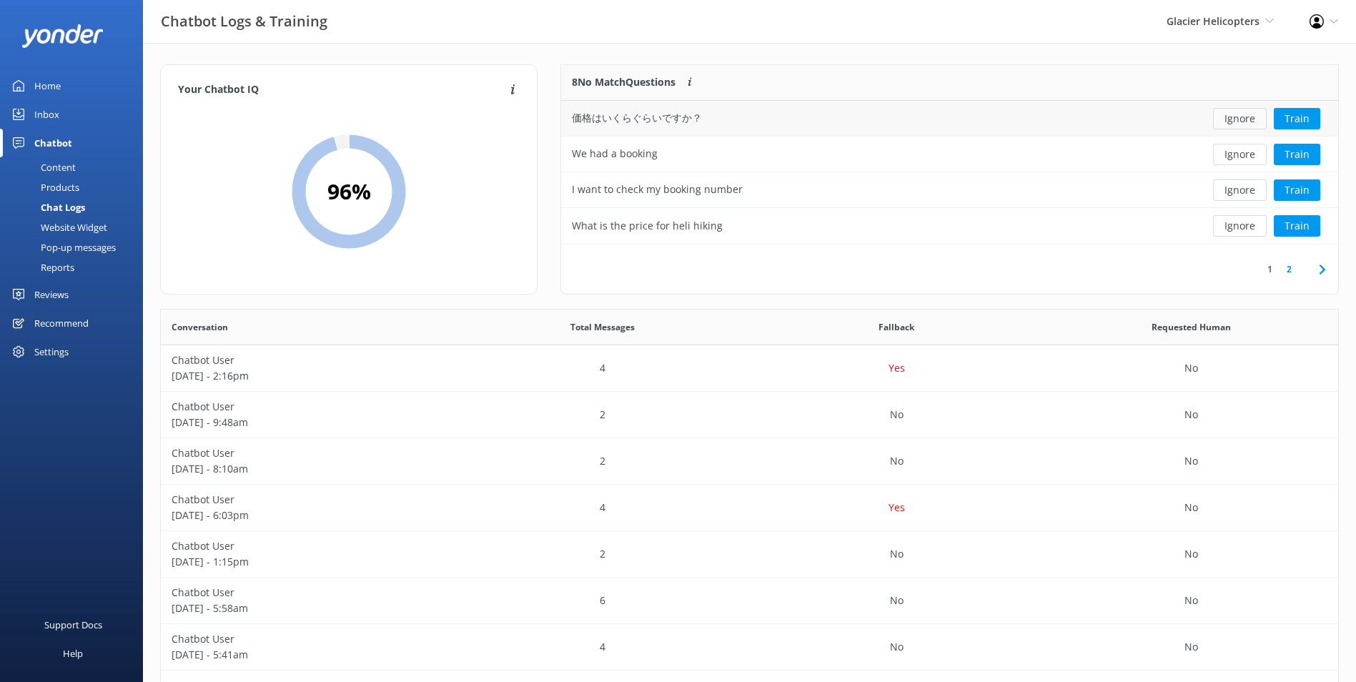
click at [1256, 120] on button "Ignore" at bounding box center [1240, 118] width 54 height 21
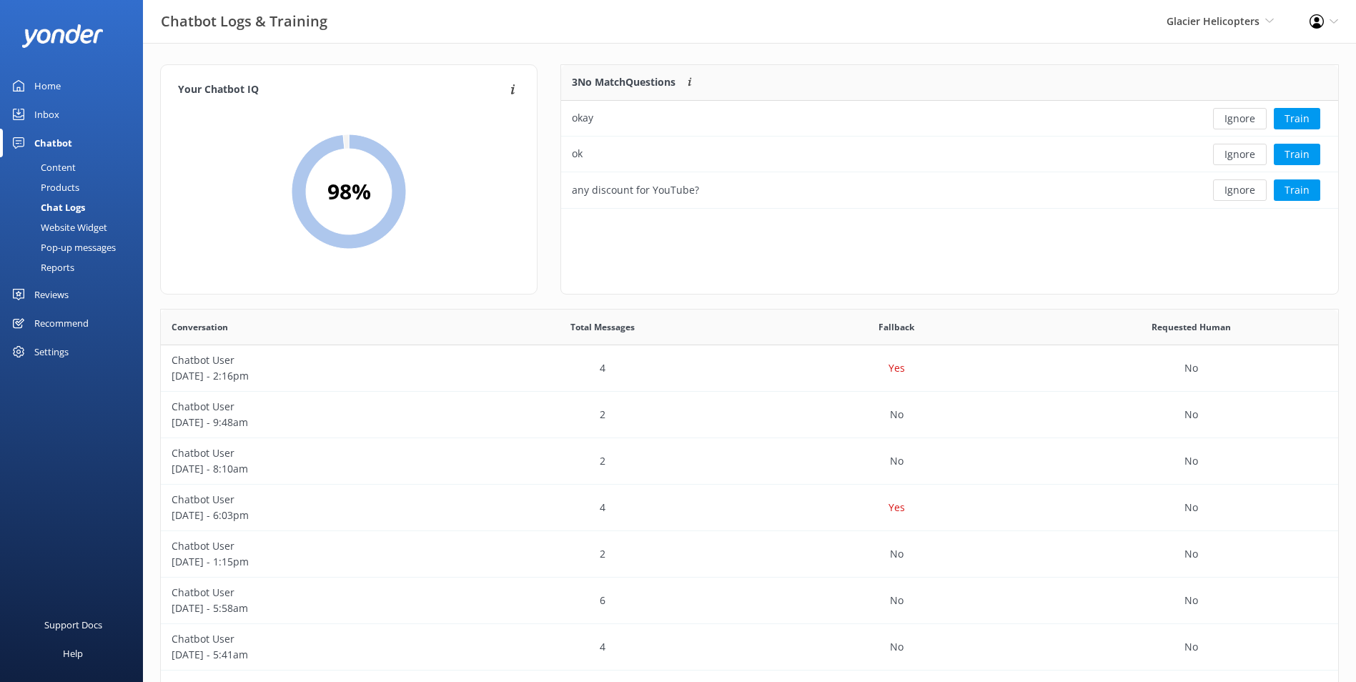
click at [1256, 120] on button "Ignore" at bounding box center [1240, 118] width 54 height 21
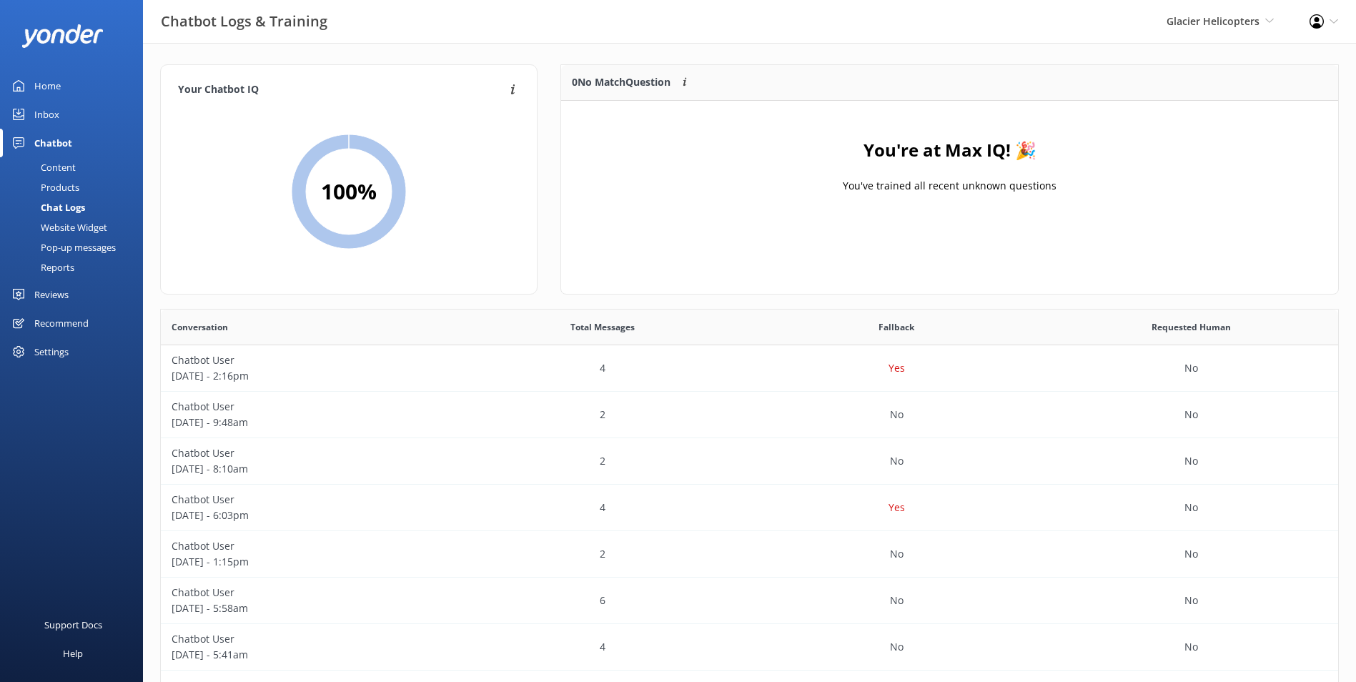
click at [94, 116] on link "Inbox" at bounding box center [71, 114] width 143 height 29
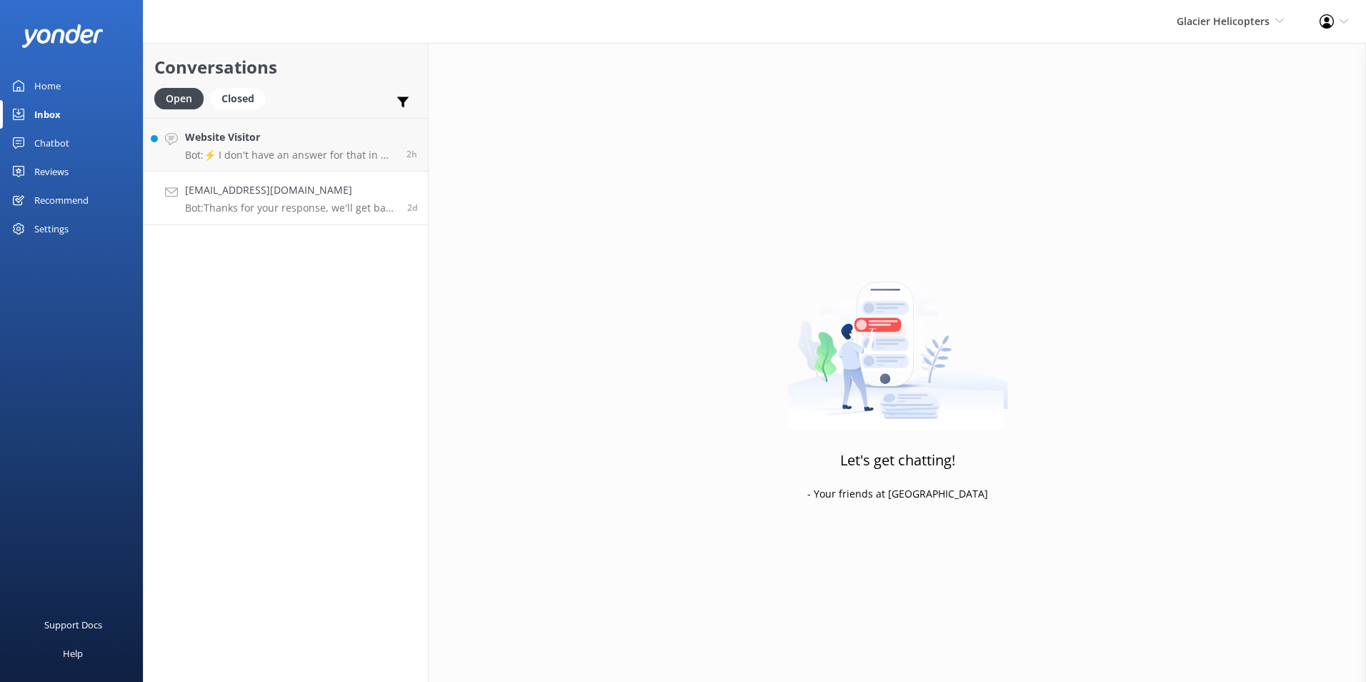
click at [293, 192] on h4 "[EMAIL_ADDRESS][DOMAIN_NAME]" at bounding box center [291, 190] width 212 height 16
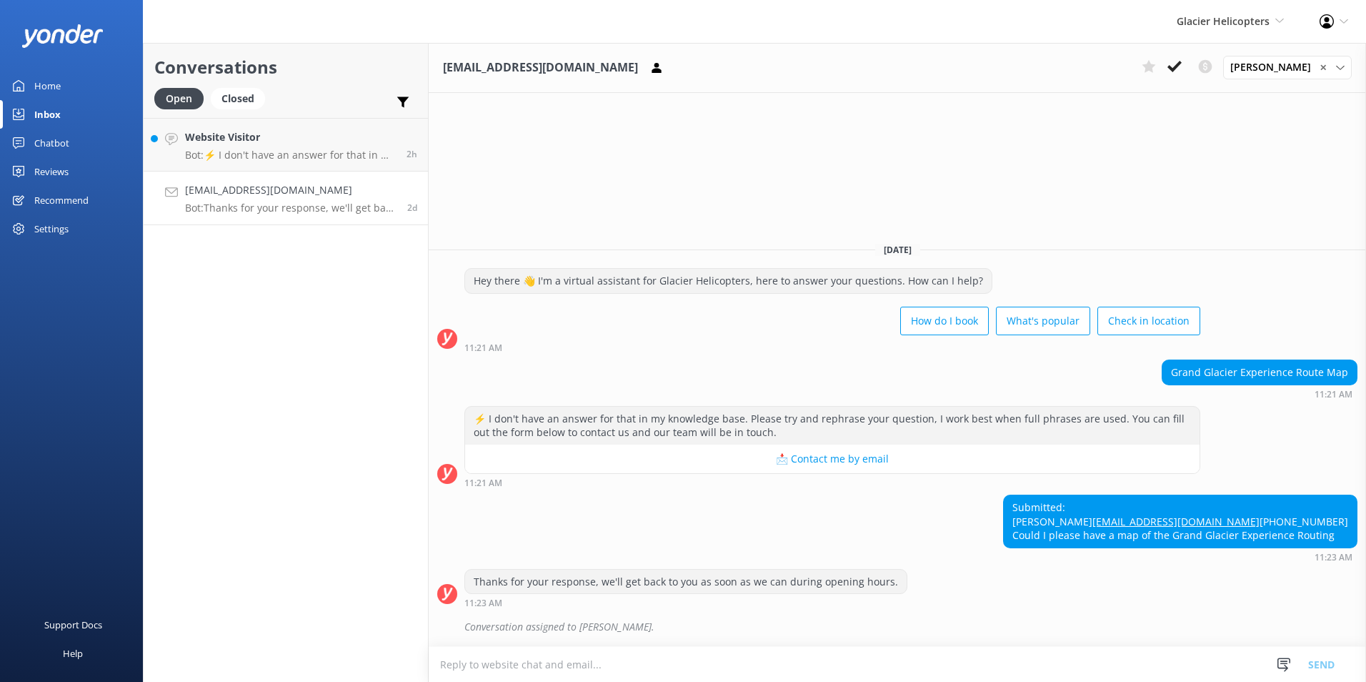
click at [337, 208] on p "Bot: Thanks for your response, we'll get back to you as soon as we can during o…" at bounding box center [291, 208] width 212 height 13
click at [313, 142] on h4 "Website Visitor" at bounding box center [290, 137] width 211 height 16
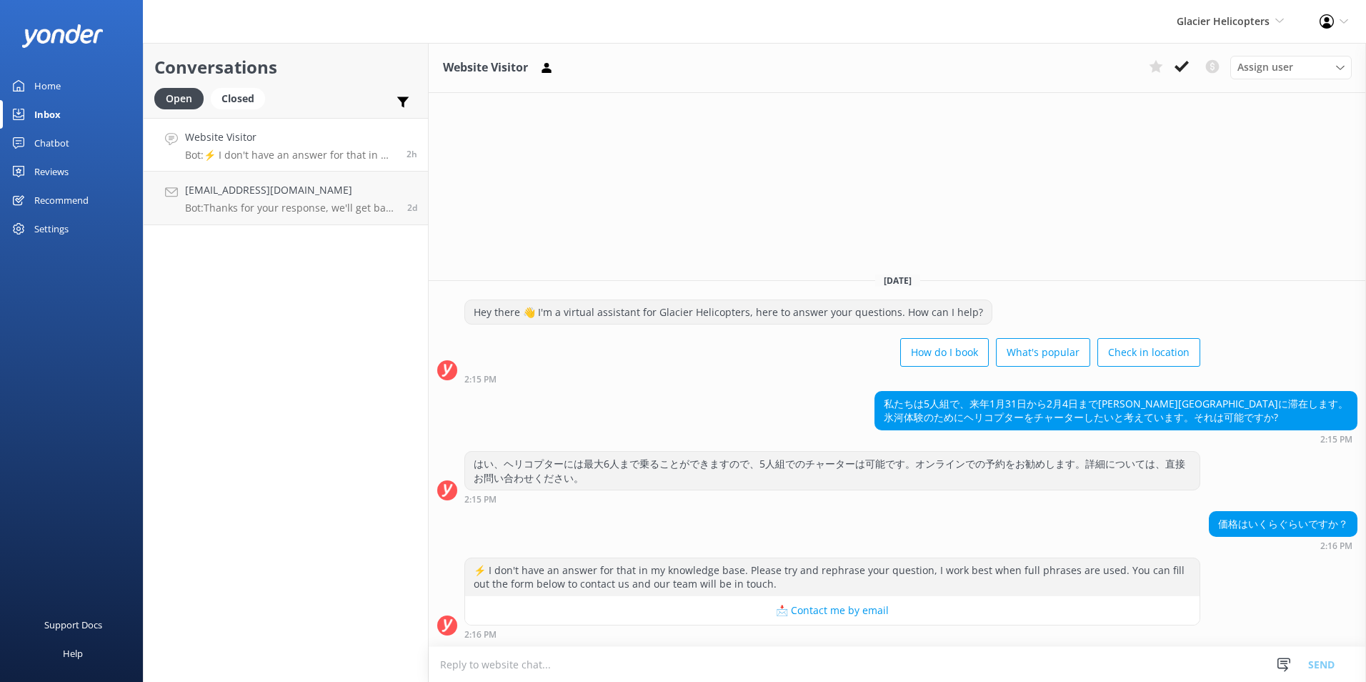
click at [1178, 64] on icon at bounding box center [1182, 66] width 14 height 14
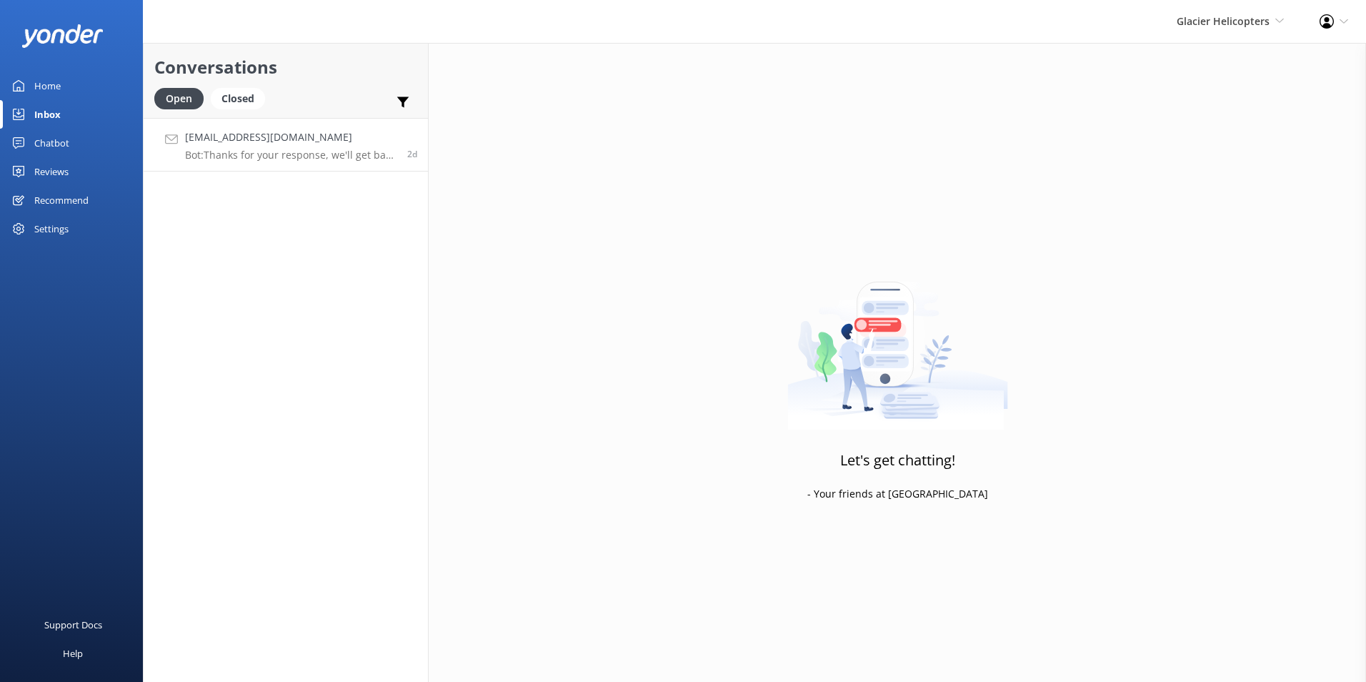
click at [311, 140] on h4 "[EMAIL_ADDRESS][DOMAIN_NAME]" at bounding box center [291, 137] width 212 height 16
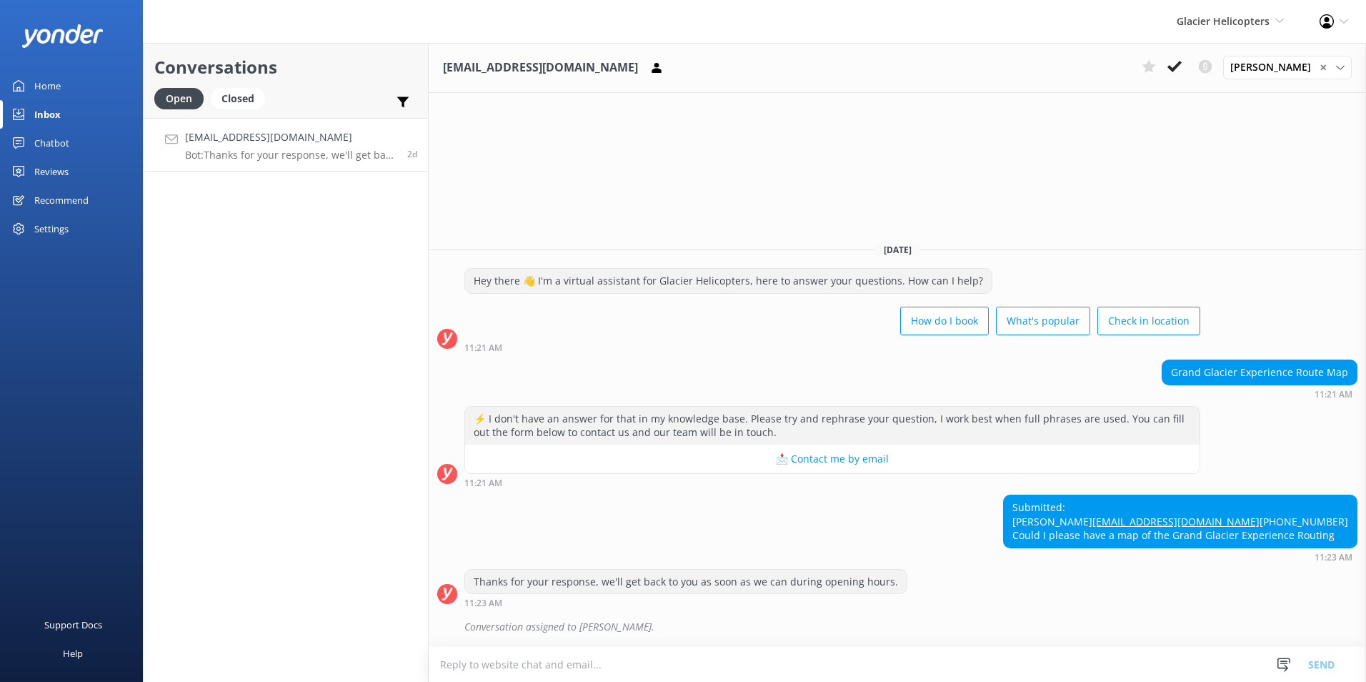
click at [1154, 667] on textarea at bounding box center [898, 664] width 938 height 35
click at [513, 666] on textarea at bounding box center [898, 664] width 938 height 35
click at [577, 657] on textarea at bounding box center [898, 664] width 938 height 35
click at [581, 660] on textarea at bounding box center [898, 664] width 938 height 35
click at [514, 648] on textarea at bounding box center [898, 664] width 938 height 35
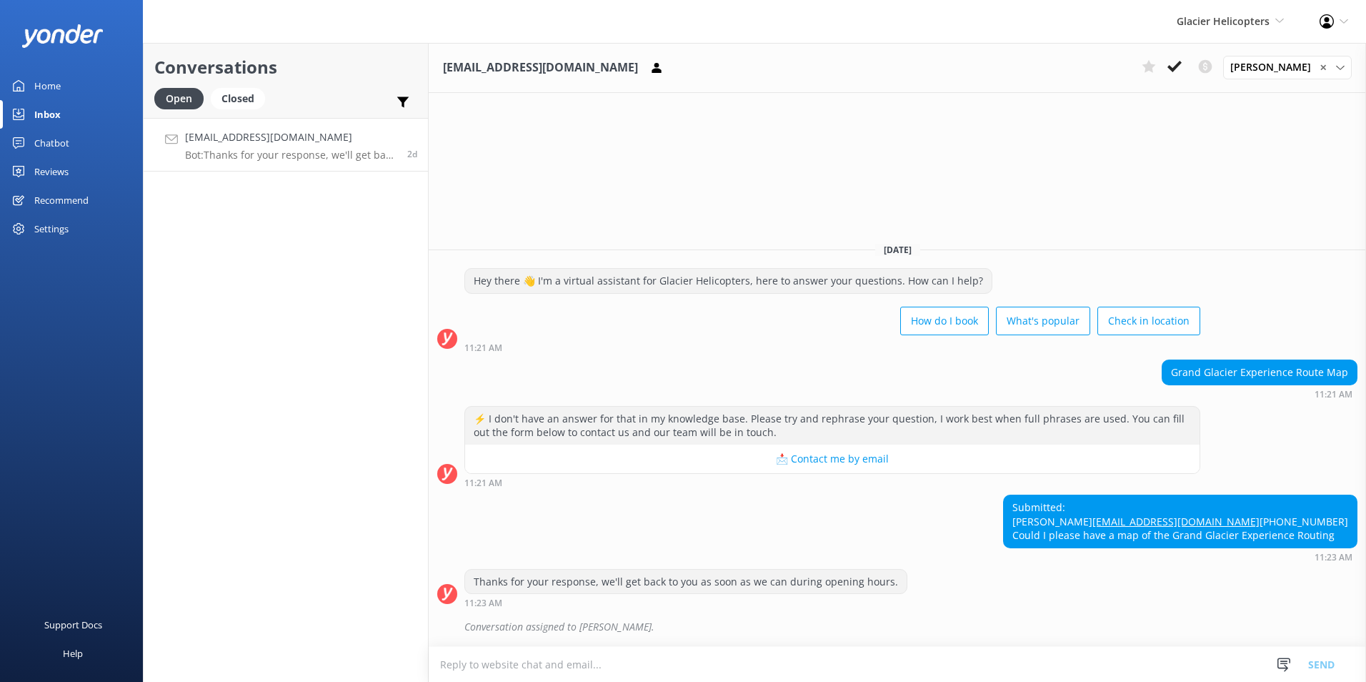
click at [514, 651] on textarea at bounding box center [898, 664] width 938 height 35
drag, startPoint x: 1285, startPoint y: 664, endPoint x: 1247, endPoint y: 672, distance: 38.7
click at [1247, 672] on textarea at bounding box center [898, 664] width 938 height 35
click at [1277, 662] on icon at bounding box center [1284, 664] width 14 height 14
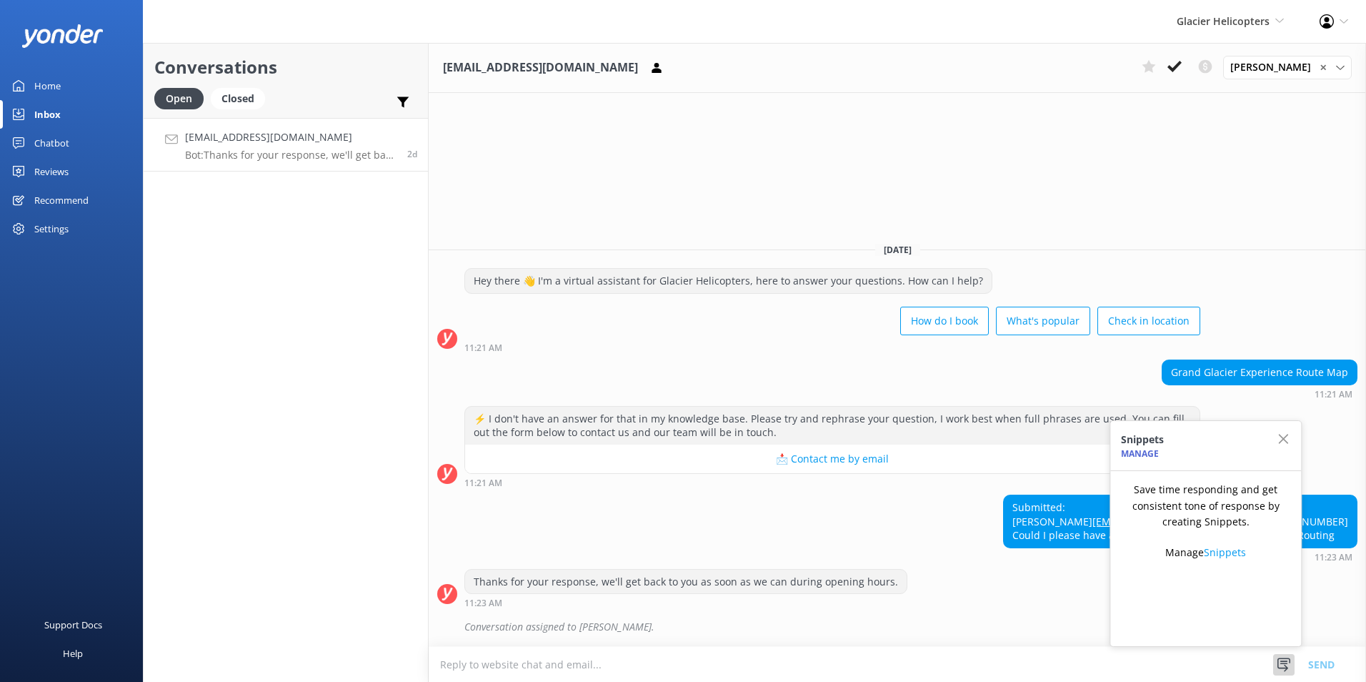
click at [1162, 677] on textarea at bounding box center [898, 664] width 938 height 35
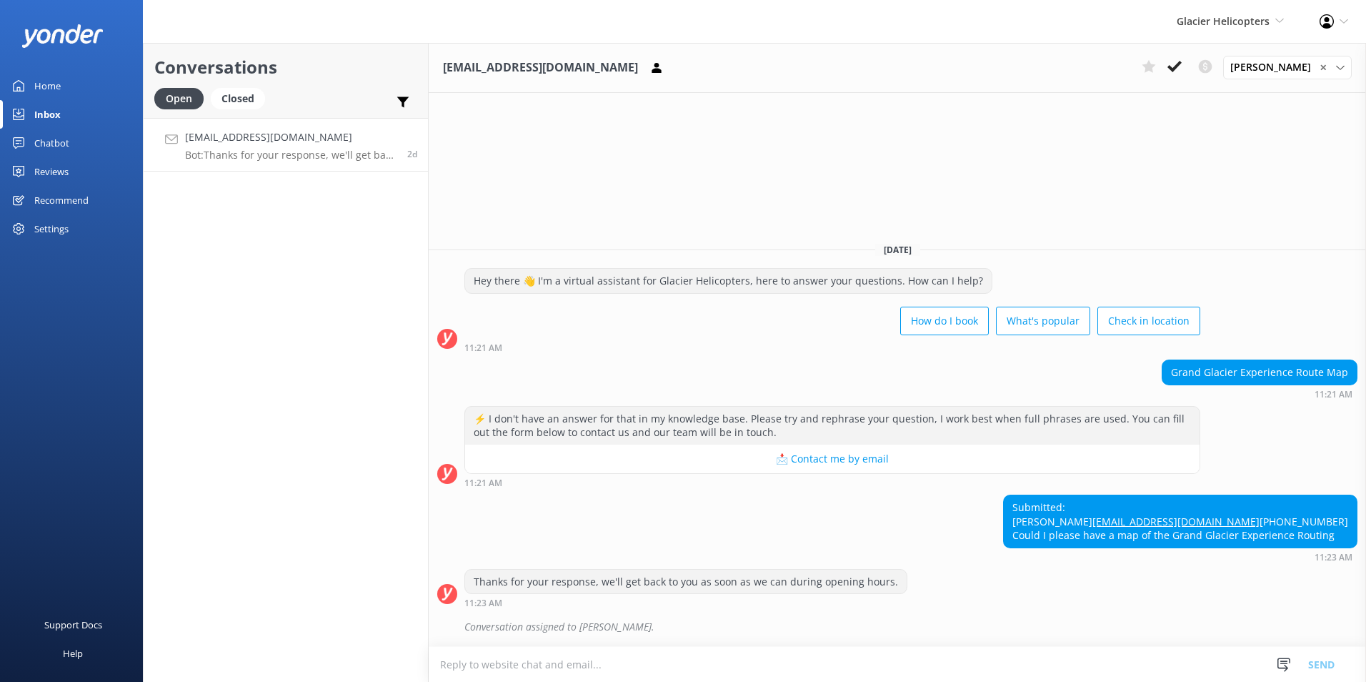
click at [1169, 500] on div "Submitted: [PERSON_NAME] [PERSON_NAME][EMAIL_ADDRESS][DOMAIN_NAME] [PHONE_NUMBE…" at bounding box center [1180, 521] width 353 height 52
click at [1162, 510] on div "Submitted: [PERSON_NAME] [PERSON_NAME][EMAIL_ADDRESS][DOMAIN_NAME] [PHONE_NUMBE…" at bounding box center [1180, 521] width 353 height 52
click at [1166, 507] on div "Submitted: [PERSON_NAME] [PERSON_NAME][EMAIL_ADDRESS][DOMAIN_NAME] [PHONE_NUMBE…" at bounding box center [1180, 521] width 353 height 52
drag, startPoint x: 1167, startPoint y: 507, endPoint x: 1063, endPoint y: 509, distance: 104.3
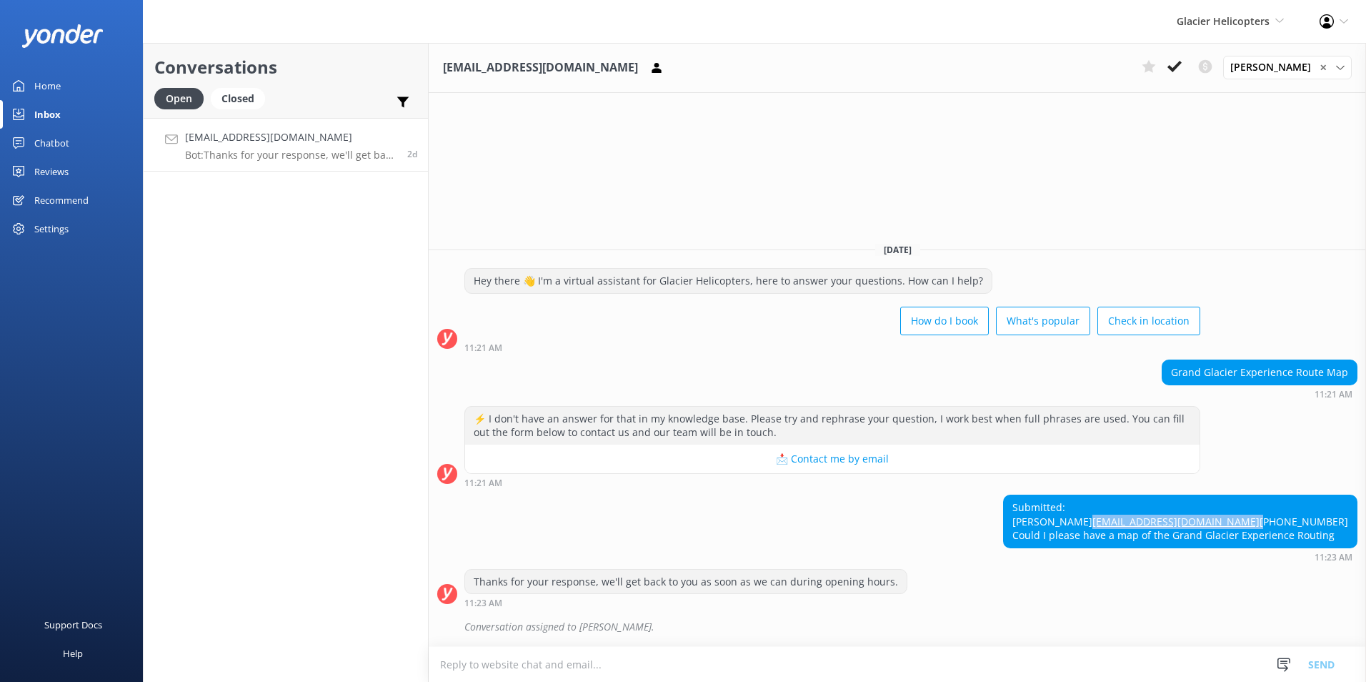
click at [1063, 509] on div "Submitted: [PERSON_NAME] [PERSON_NAME][EMAIL_ADDRESS][DOMAIN_NAME] [PHONE_NUMBE…" at bounding box center [1180, 521] width 353 height 52
drag, startPoint x: 1175, startPoint y: 530, endPoint x: 1166, endPoint y: 537, distance: 11.2
click at [1174, 530] on div "Submitted: [PERSON_NAME] [PERSON_NAME][EMAIL_ADDRESS][DOMAIN_NAME] [PHONE_NUMBE…" at bounding box center [1180, 521] width 353 height 52
click at [1166, 537] on div "Submitted: [PERSON_NAME] [PERSON_NAME][EMAIL_ADDRESS][DOMAIN_NAME] [PHONE_NUMBE…" at bounding box center [1180, 521] width 353 height 52
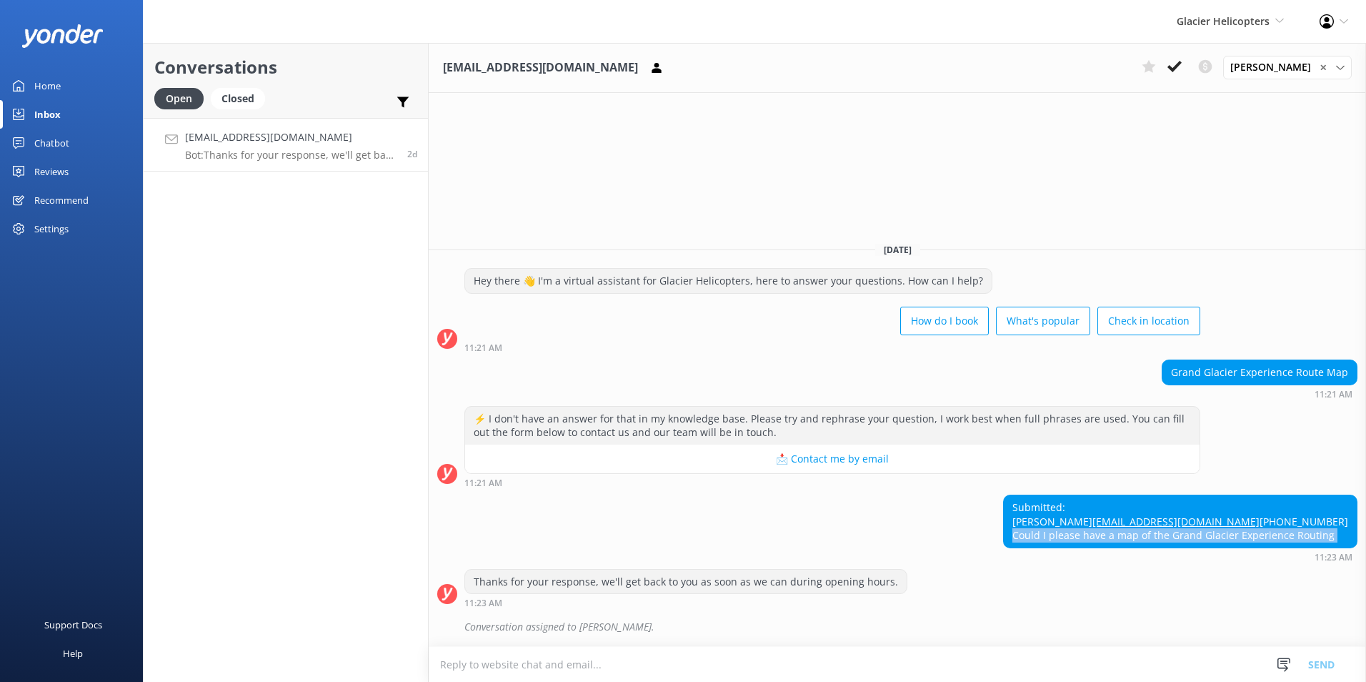
click at [1166, 537] on div "Submitted: [PERSON_NAME] [PERSON_NAME][EMAIL_ADDRESS][DOMAIN_NAME] [PHONE_NUMBE…" at bounding box center [1180, 521] width 353 height 52
copy div "Could I please have a map of the Grand Glacier Experience Routing"
click at [754, 625] on div "Conversation assigned to [PERSON_NAME]." at bounding box center [911, 627] width 893 height 24
click at [317, 132] on h4 "[EMAIL_ADDRESS][DOMAIN_NAME]" at bounding box center [291, 137] width 212 height 16
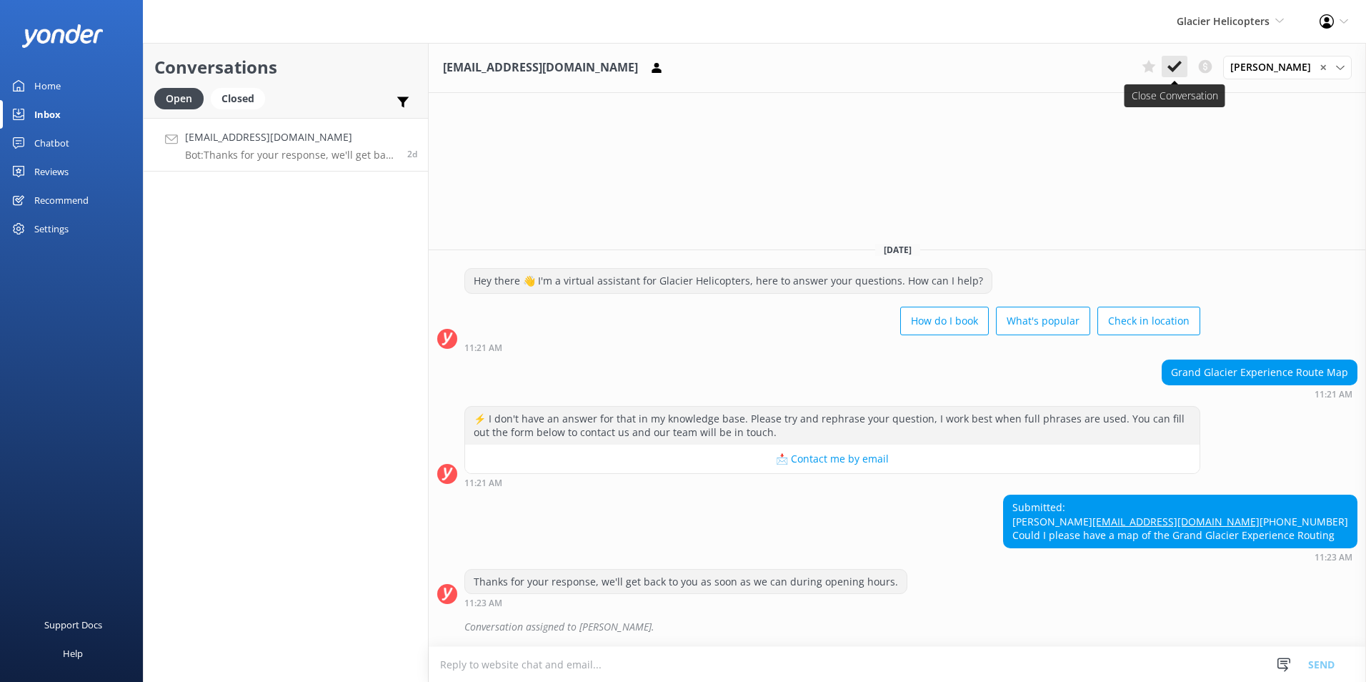
click at [1178, 65] on icon at bounding box center [1175, 66] width 14 height 14
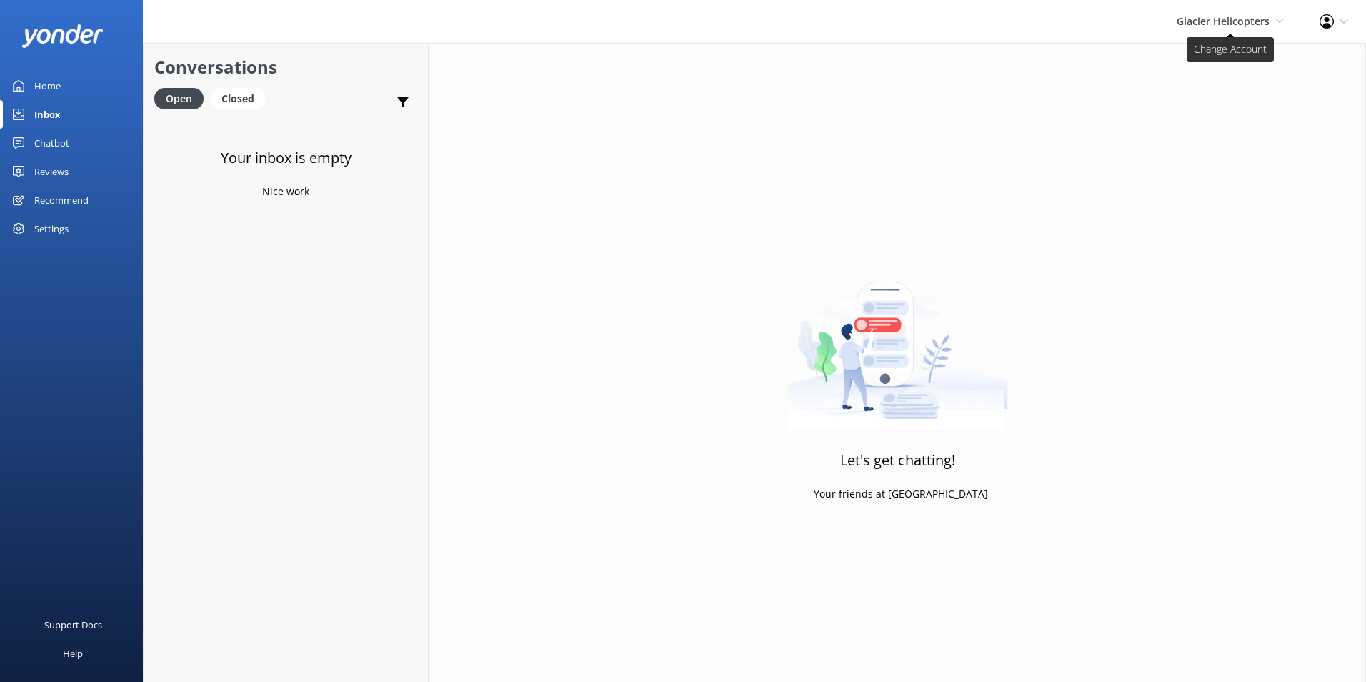
click at [1228, 21] on span "Glacier Helicopters" at bounding box center [1223, 21] width 93 height 14
click at [1206, 69] on link "Milford Sound Scenic Flights" at bounding box center [1231, 61] width 143 height 34
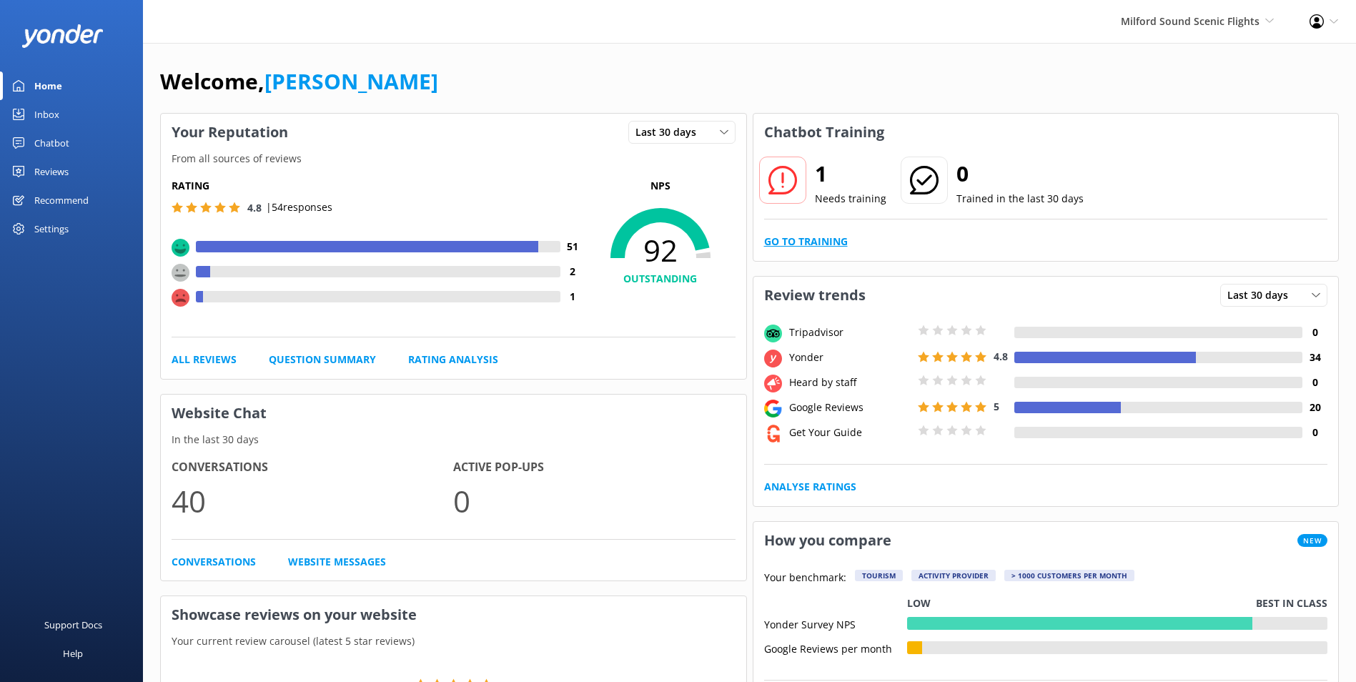
click at [825, 239] on link "Go to Training" at bounding box center [806, 242] width 84 height 16
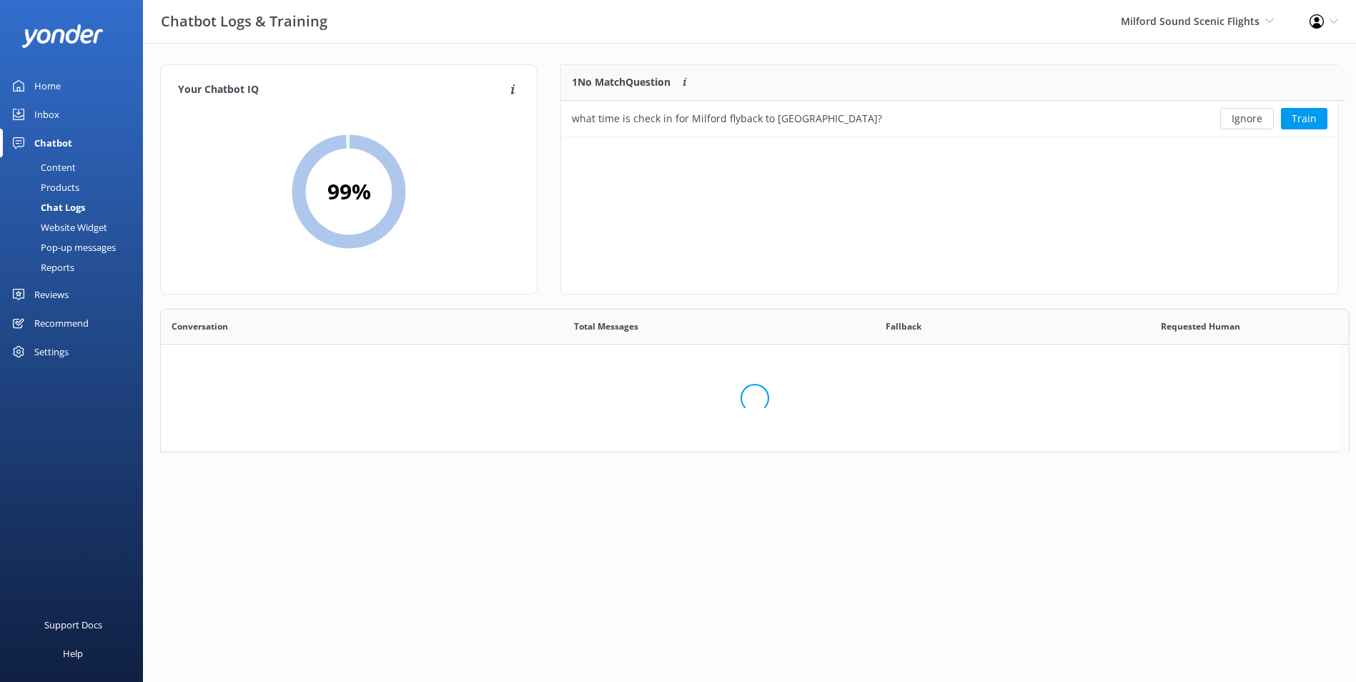
scroll to position [490, 1166]
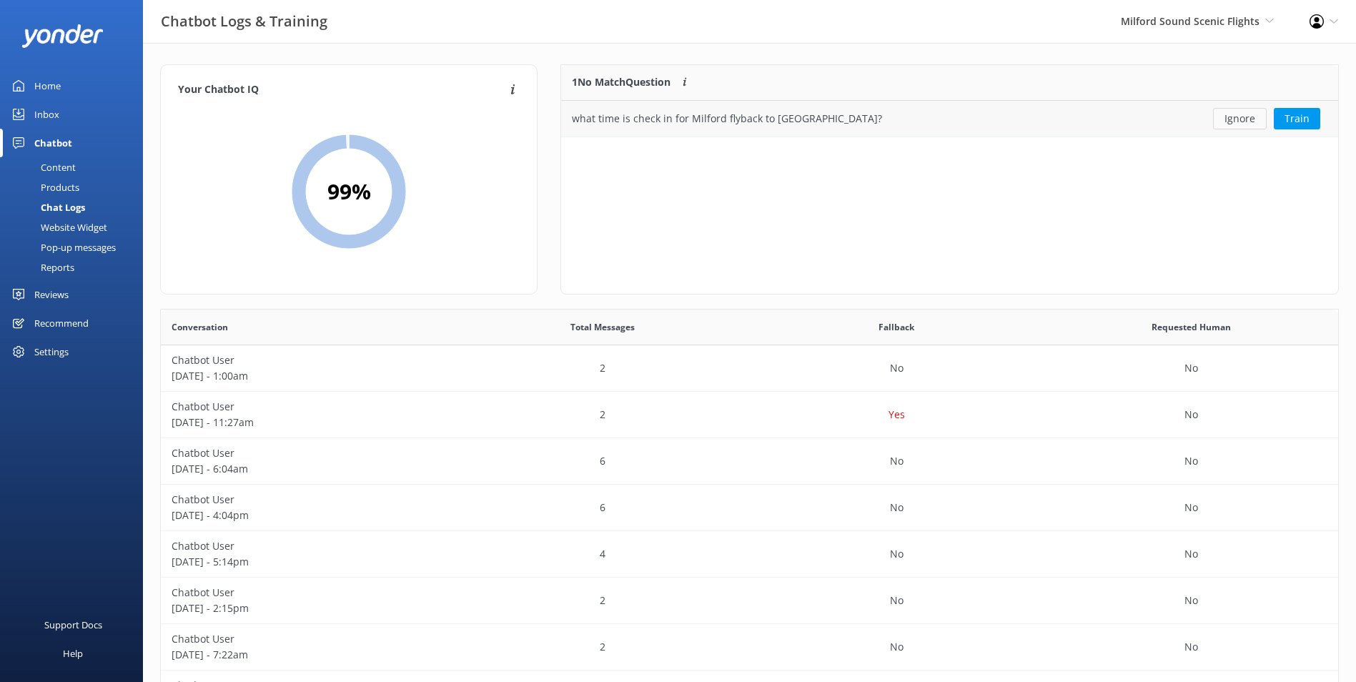
click at [1236, 126] on button "Ignore" at bounding box center [1240, 118] width 54 height 21
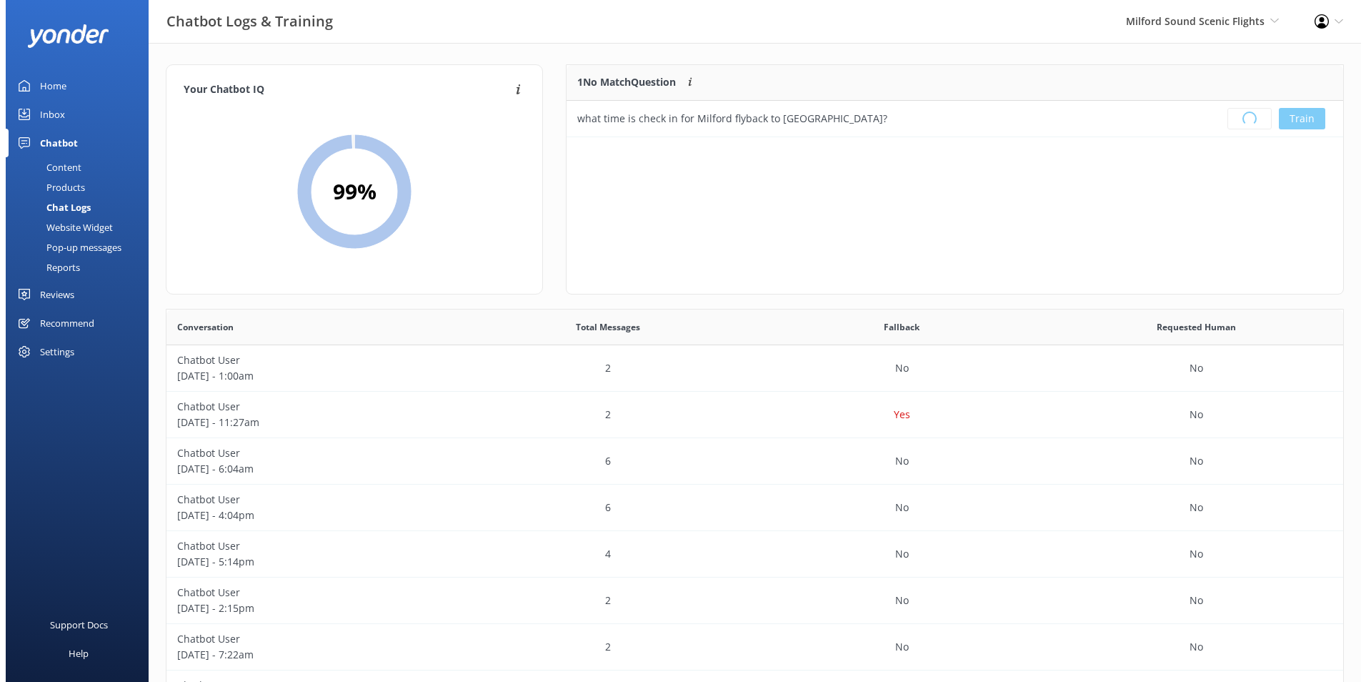
scroll to position [168, 765]
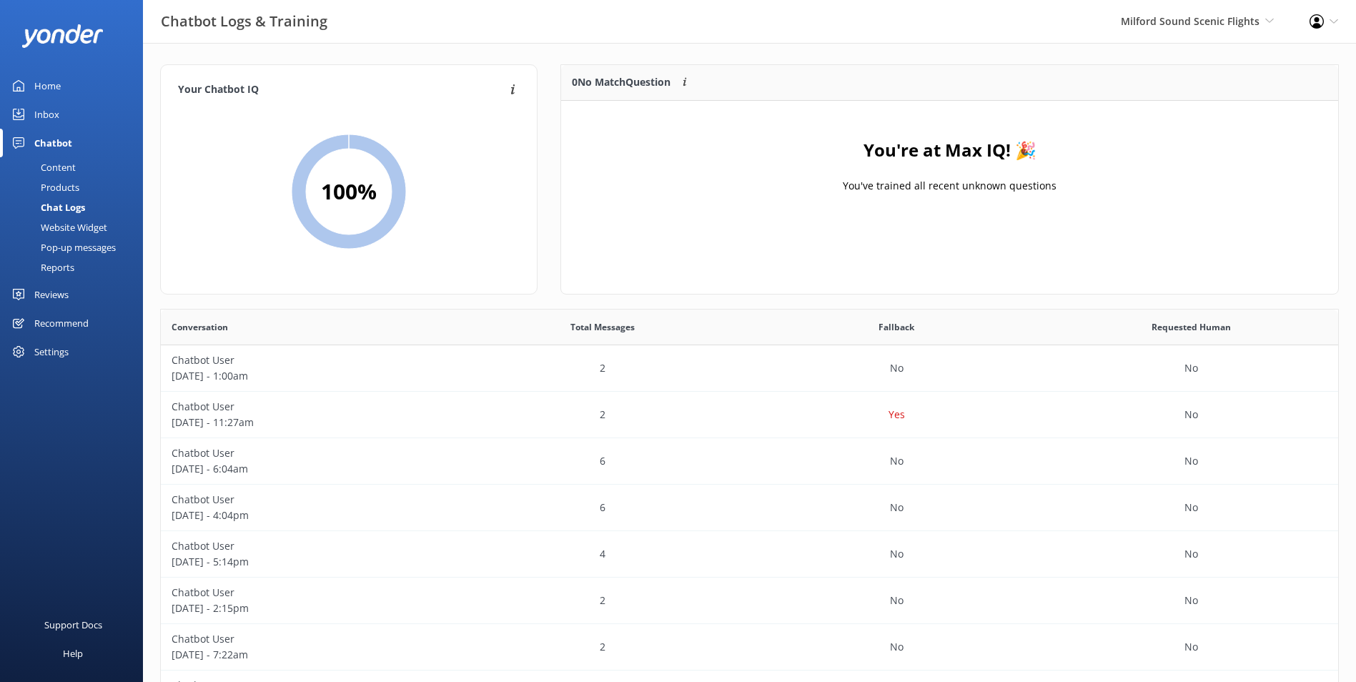
click at [44, 110] on div "Inbox" at bounding box center [46, 114] width 25 height 29
